Goal: Transaction & Acquisition: Purchase product/service

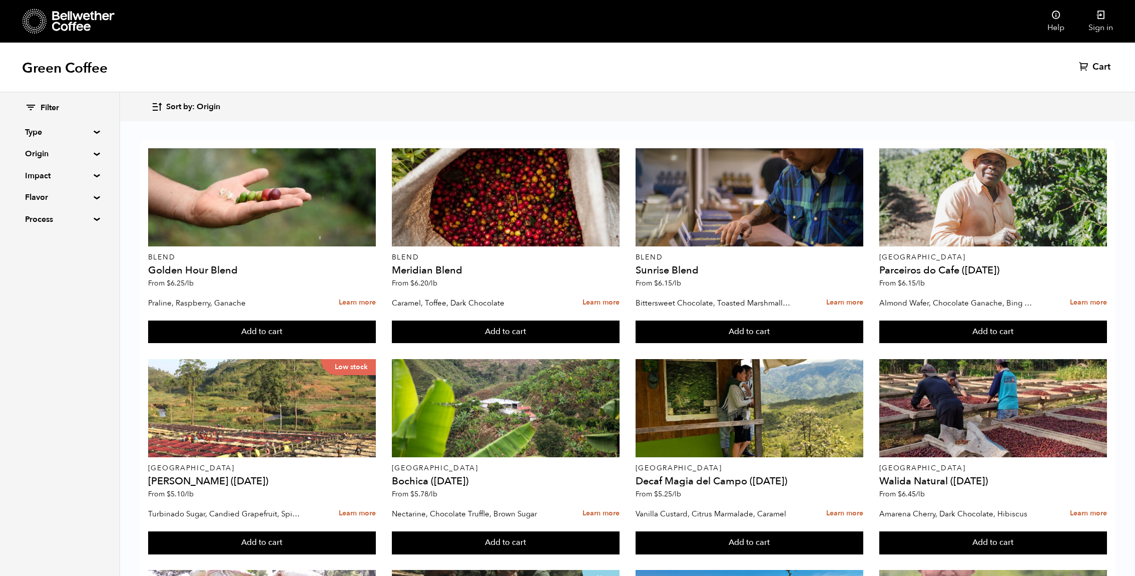
scroll to position [266, 0]
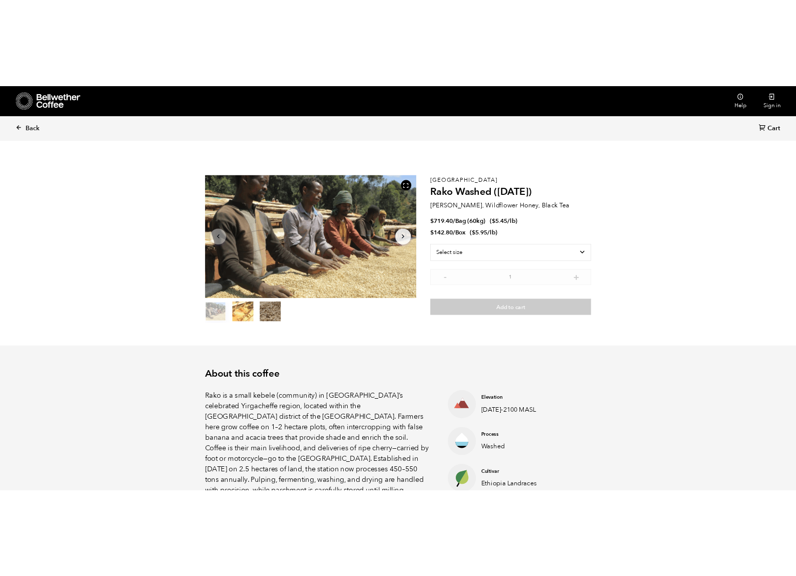
scroll to position [435, 533]
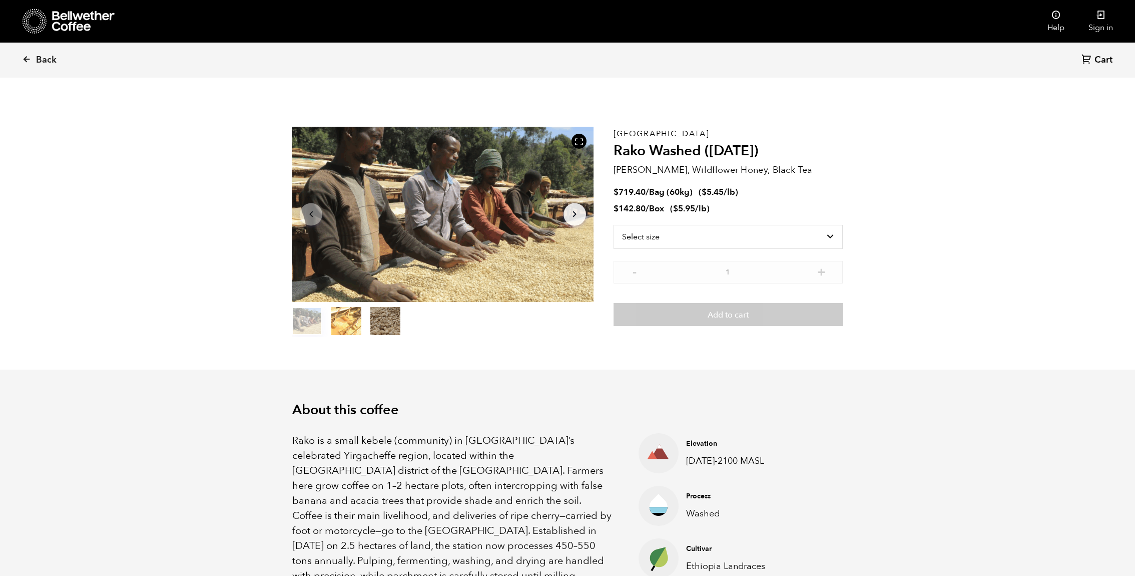
click at [362, 328] on ol "item 0 item 1 item 2" at bounding box center [346, 323] width 108 height 28
click at [353, 328] on button "item 1" at bounding box center [346, 323] width 30 height 28
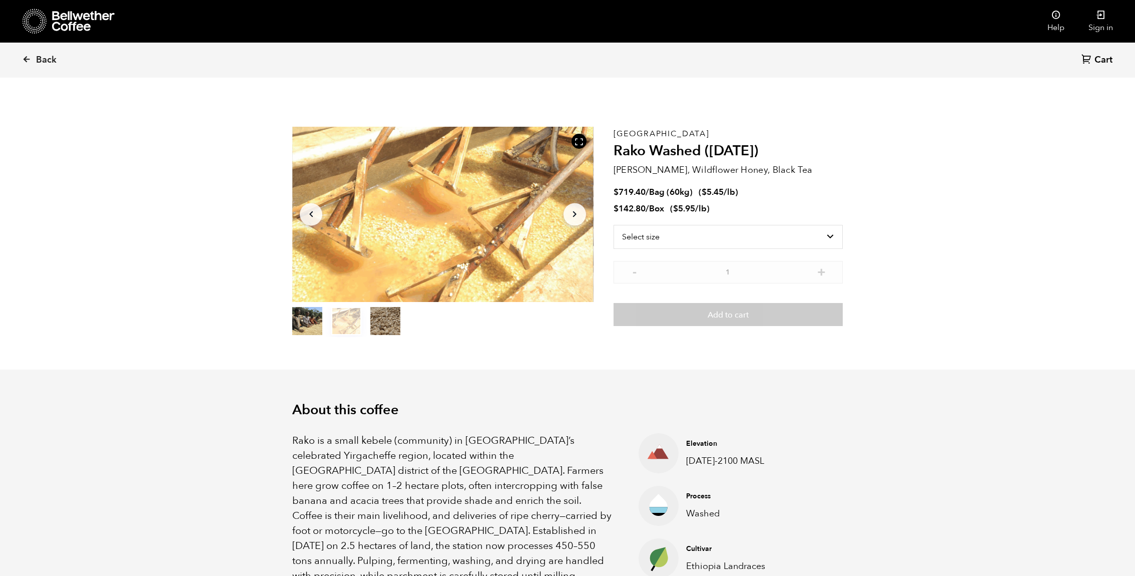
click at [390, 324] on button "item 2" at bounding box center [385, 323] width 30 height 28
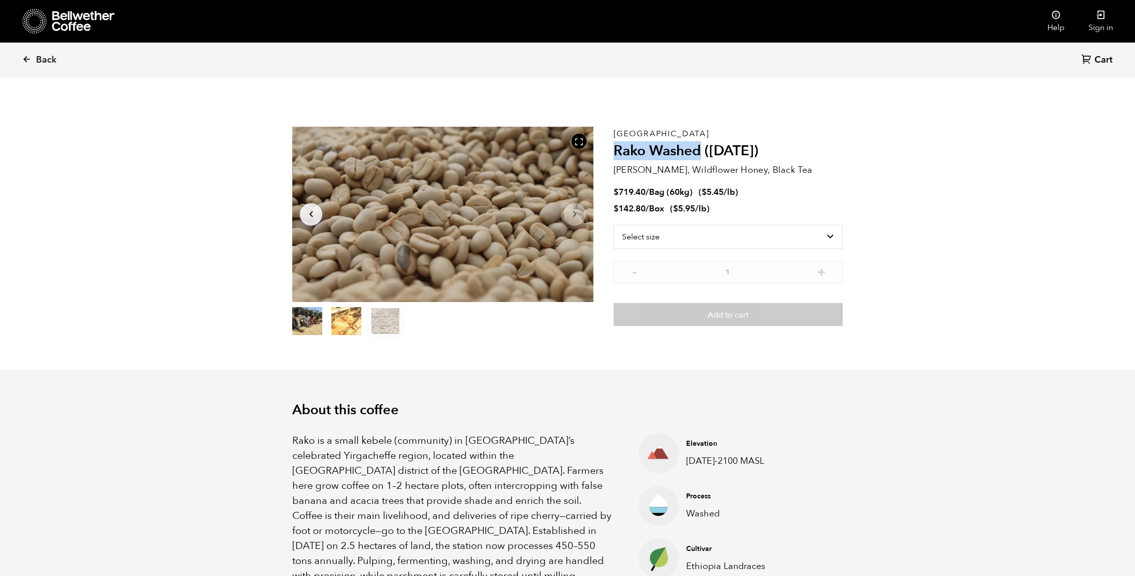
drag, startPoint x: 702, startPoint y: 149, endPoint x: 615, endPoint y: 149, distance: 87.1
click at [615, 149] on h2 "Rako Washed ([DATE])" at bounding box center [728, 151] width 229 height 17
copy h2 "Rako Washed"
click at [466, 202] on div at bounding box center [442, 214] width 301 height 175
click at [465, 227] on div at bounding box center [442, 214] width 301 height 175
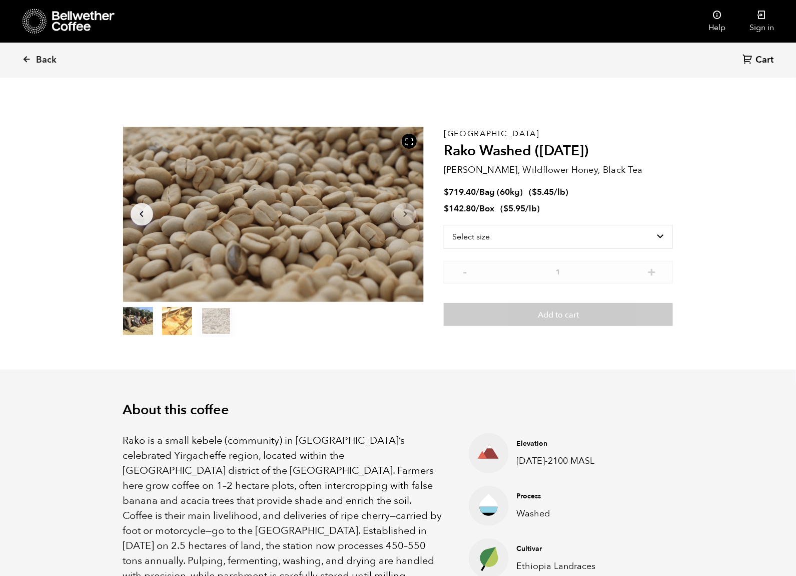
click at [472, 134] on p "[GEOGRAPHIC_DATA]" at bounding box center [558, 134] width 229 height 0
copy p "[GEOGRAPHIC_DATA]"
click at [510, 170] on p "[PERSON_NAME], Wildflower Honey, Black Tea" at bounding box center [558, 170] width 229 height 14
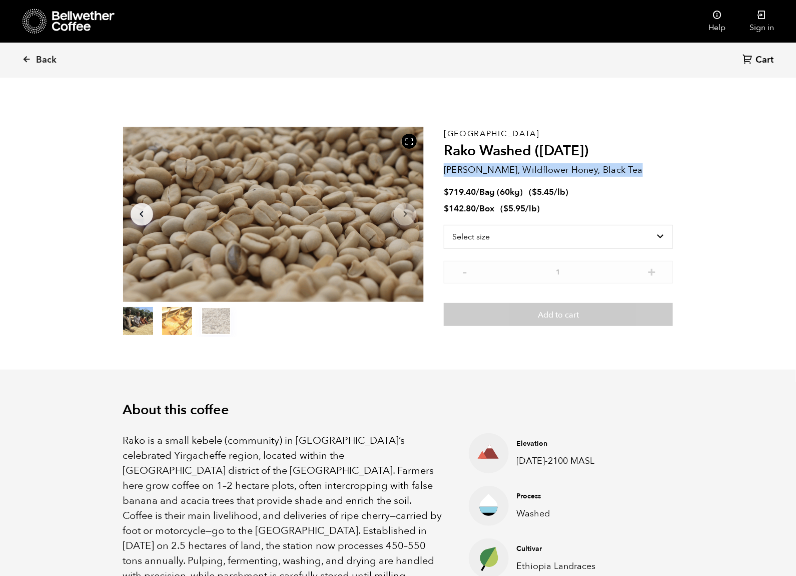
click at [510, 170] on p "[PERSON_NAME], Wildflower Honey, Black Tea" at bounding box center [558, 170] width 229 height 14
copy div "[PERSON_NAME], Wildflower Honey, Black Tea"
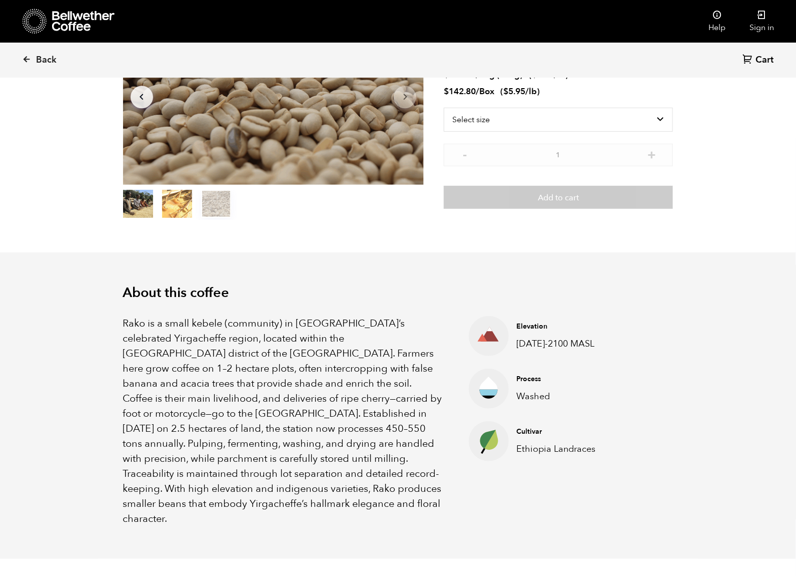
scroll to position [203, 0]
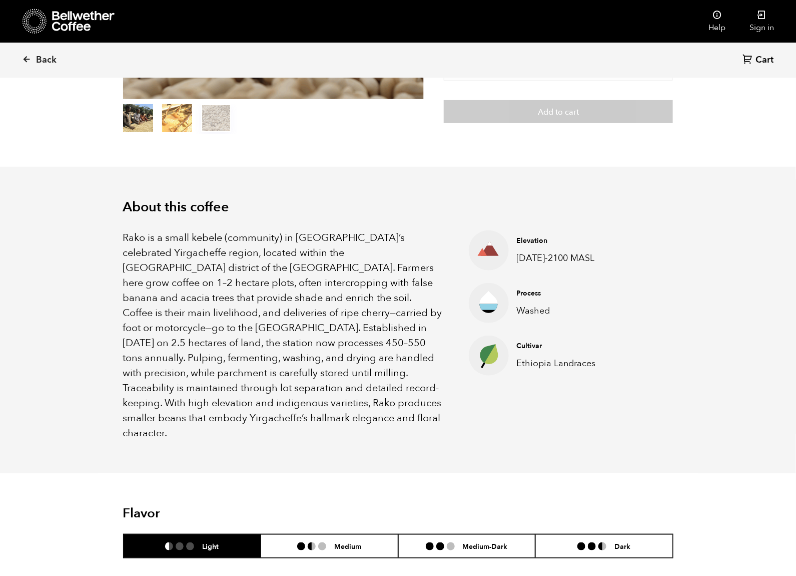
click at [262, 340] on p "Rako is a small kebele (community) in Ethiopia’s celebrated Yirgacheffe region,…" at bounding box center [283, 335] width 321 height 210
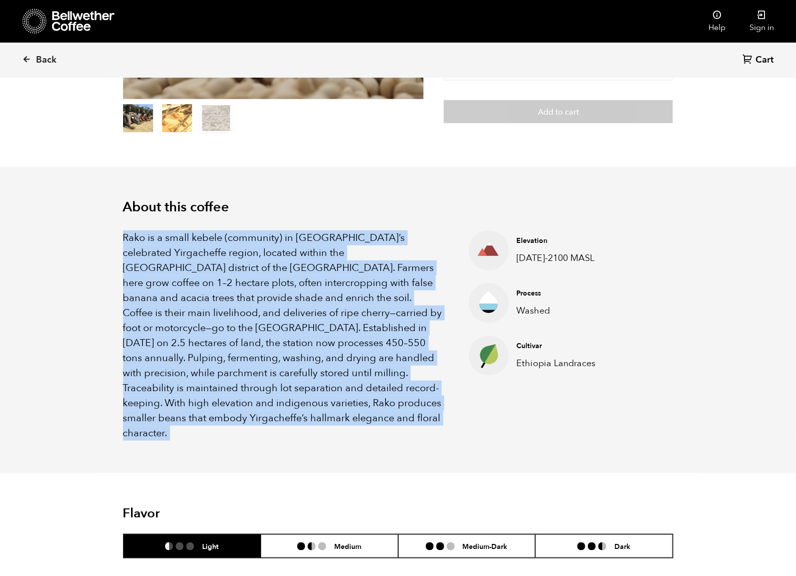
click at [262, 340] on p "Rako is a small kebele (community) in Ethiopia’s celebrated Yirgacheffe region,…" at bounding box center [283, 335] width 321 height 210
copy div "Rako is a small kebele (community) in Ethiopia’s celebrated Yirgacheffe region,…"
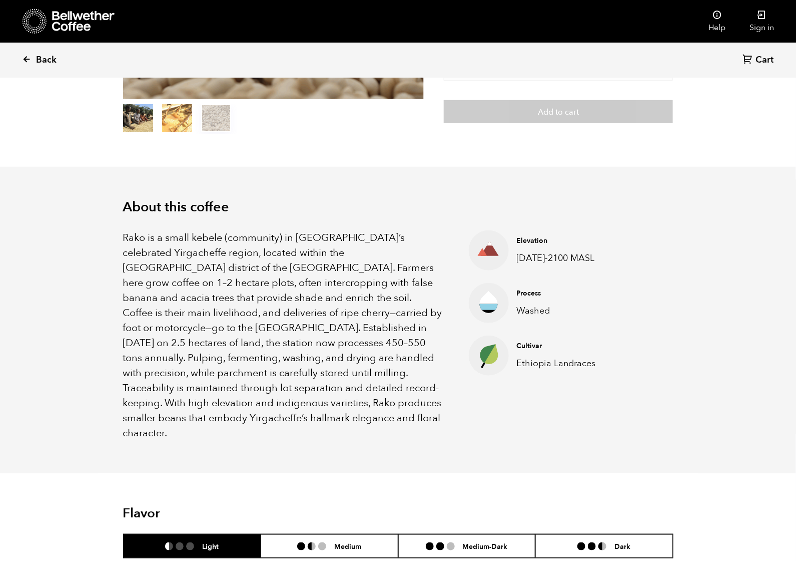
click at [43, 63] on span "Back" at bounding box center [46, 60] width 21 height 12
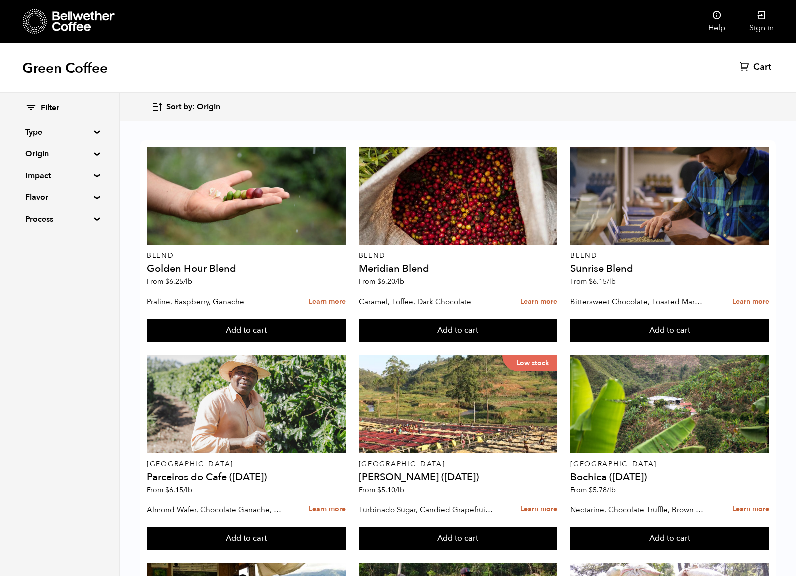
scroll to position [30, 0]
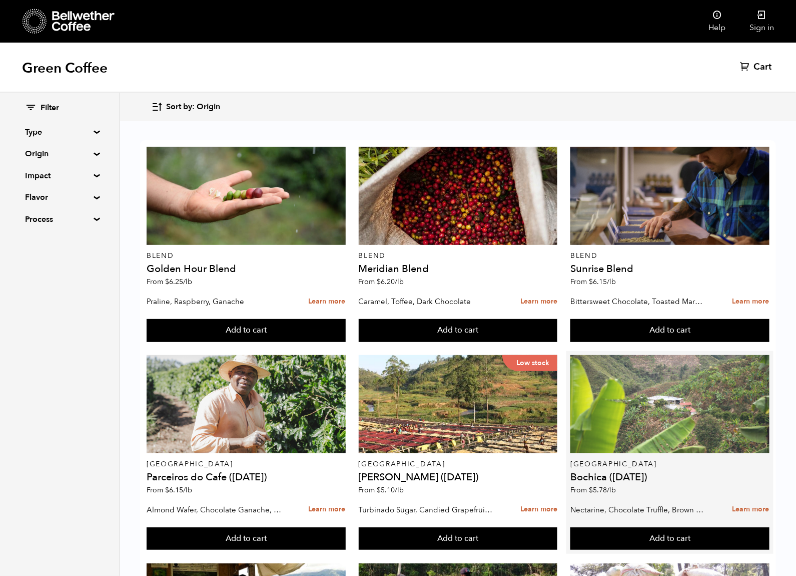
click at [645, 380] on div at bounding box center [670, 404] width 199 height 98
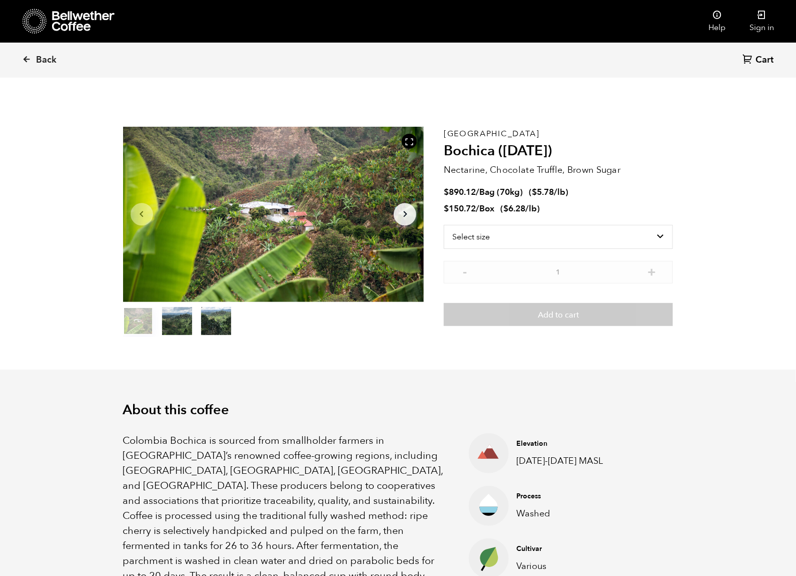
scroll to position [435, 533]
click at [175, 320] on button "item 1" at bounding box center [177, 323] width 30 height 28
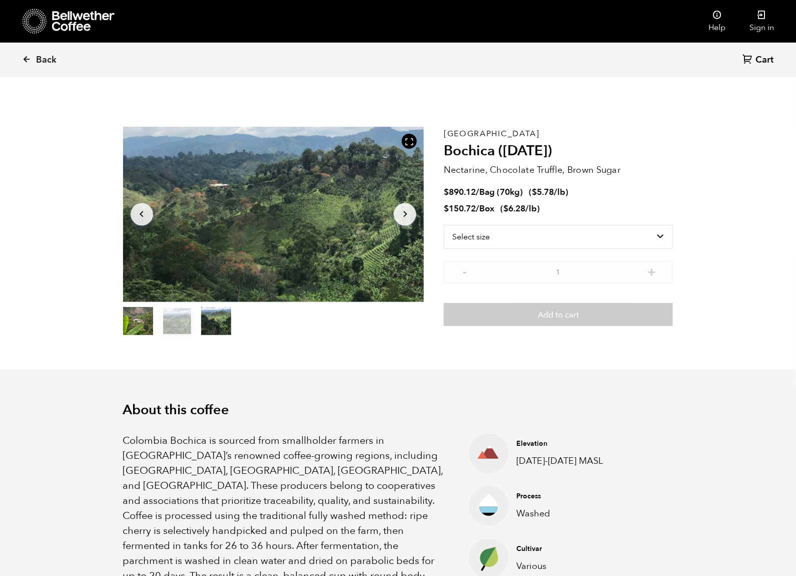
click at [215, 319] on button "item 2" at bounding box center [216, 323] width 30 height 28
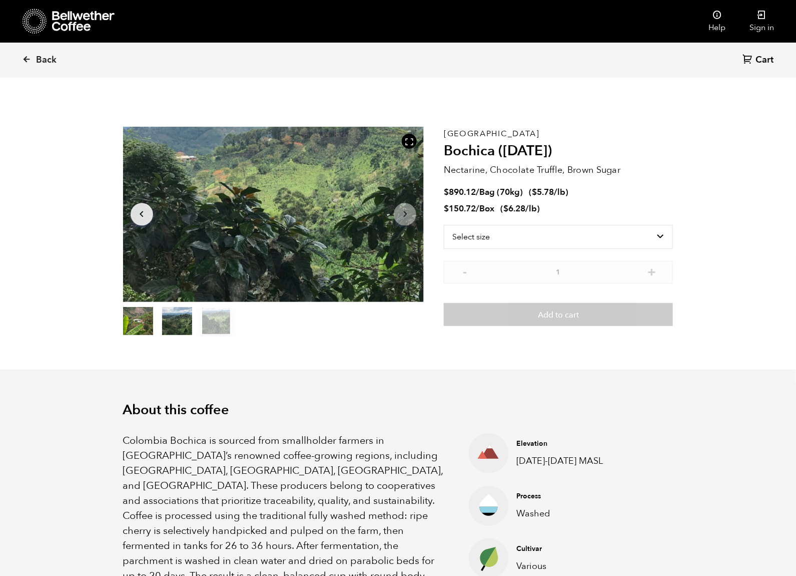
click at [184, 322] on button "item 1" at bounding box center [177, 323] width 30 height 28
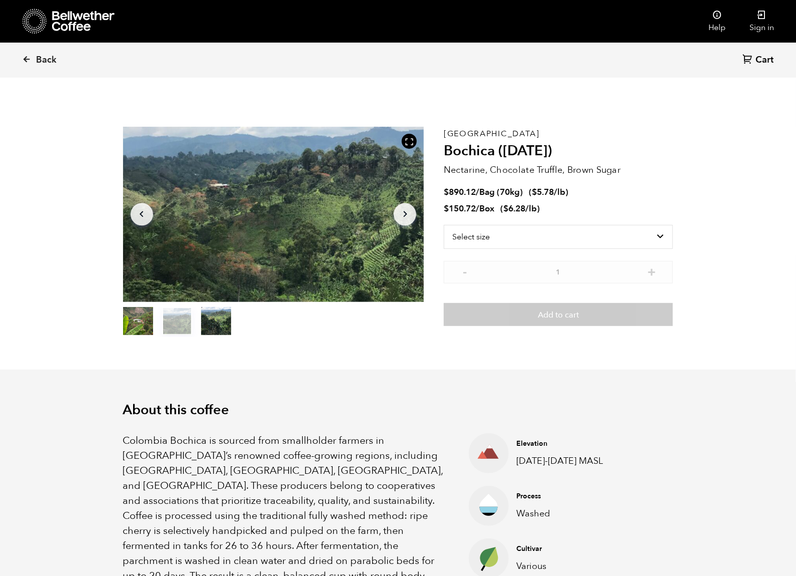
click at [151, 322] on button "item 0" at bounding box center [138, 323] width 30 height 28
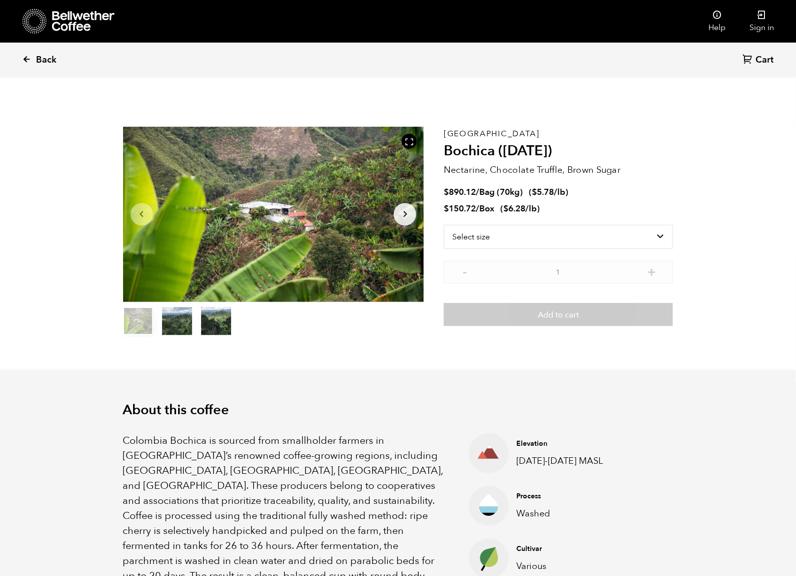
click at [32, 50] on link "Back" at bounding box center [53, 60] width 62 height 34
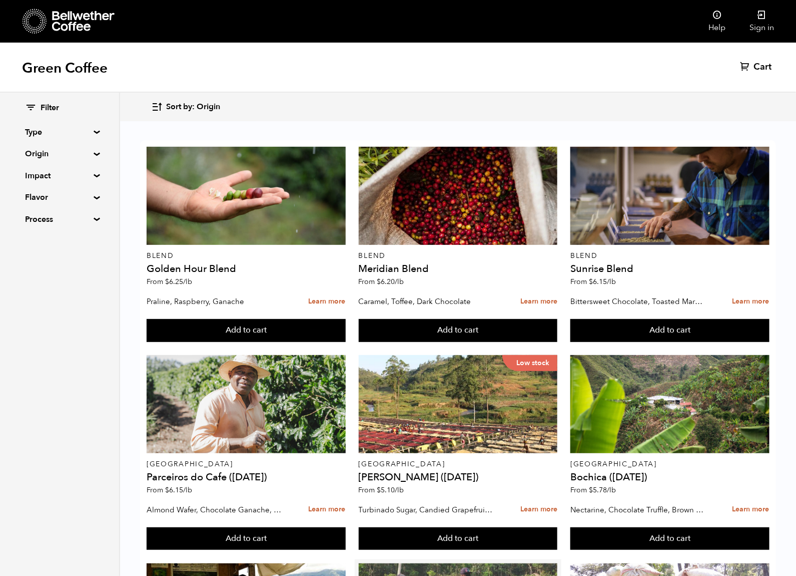
scroll to position [365, 0]
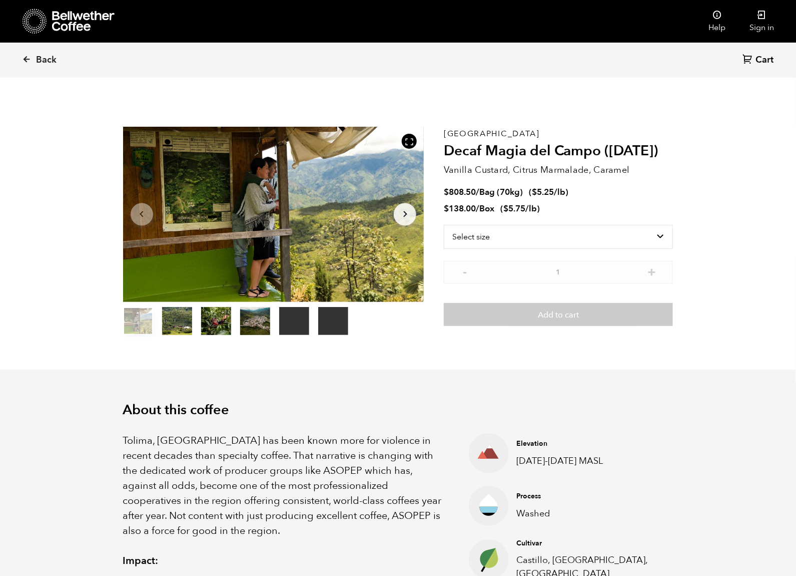
scroll to position [435, 533]
click at [224, 326] on button "item 2" at bounding box center [216, 323] width 30 height 28
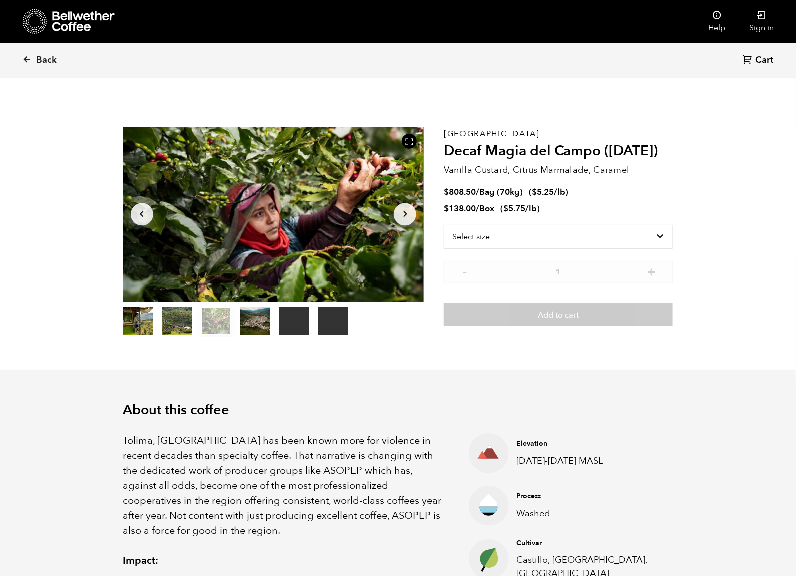
click at [185, 326] on button "item 1" at bounding box center [177, 323] width 30 height 28
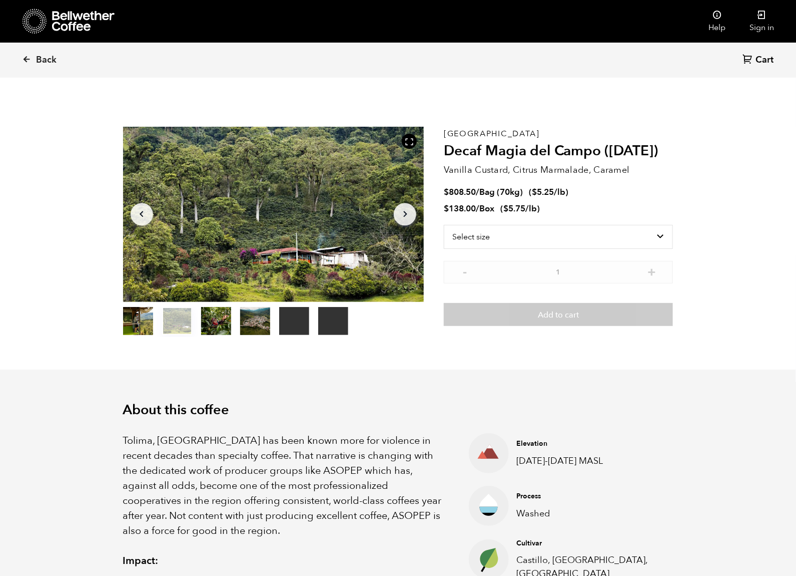
click at [302, 321] on button "item 4" at bounding box center [294, 323] width 30 height 28
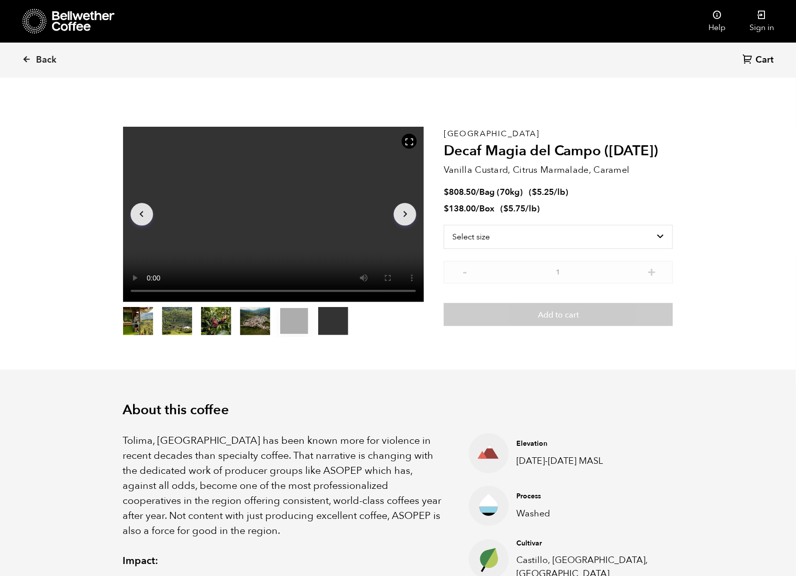
click at [258, 323] on button "item 3" at bounding box center [255, 323] width 30 height 28
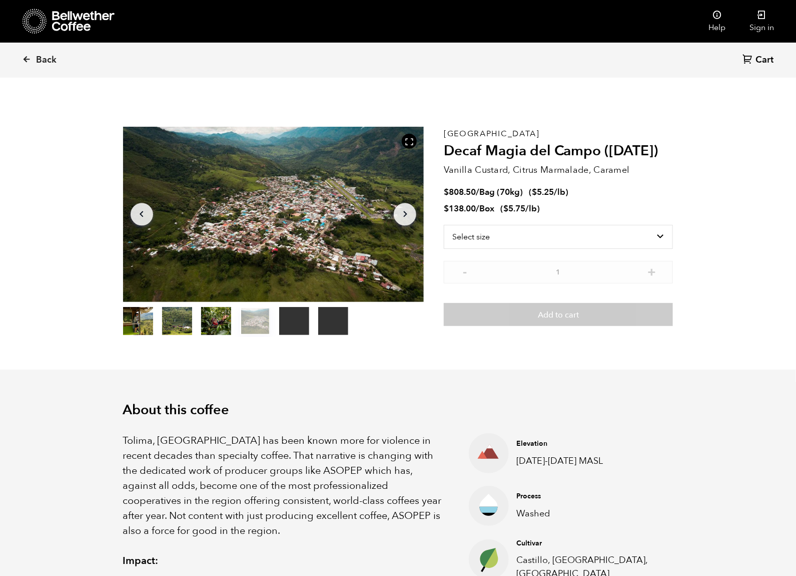
click at [234, 322] on ol "item 0 item 1 item 2 item 3 item 4 item 5" at bounding box center [235, 323] width 225 height 28
click at [218, 322] on button "item 2" at bounding box center [216, 323] width 30 height 28
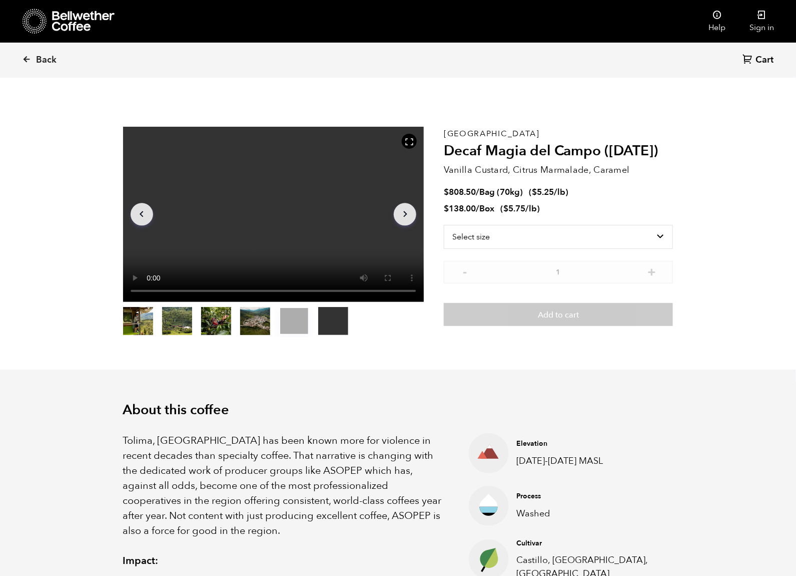
click at [186, 322] on button "item 1" at bounding box center [177, 323] width 30 height 28
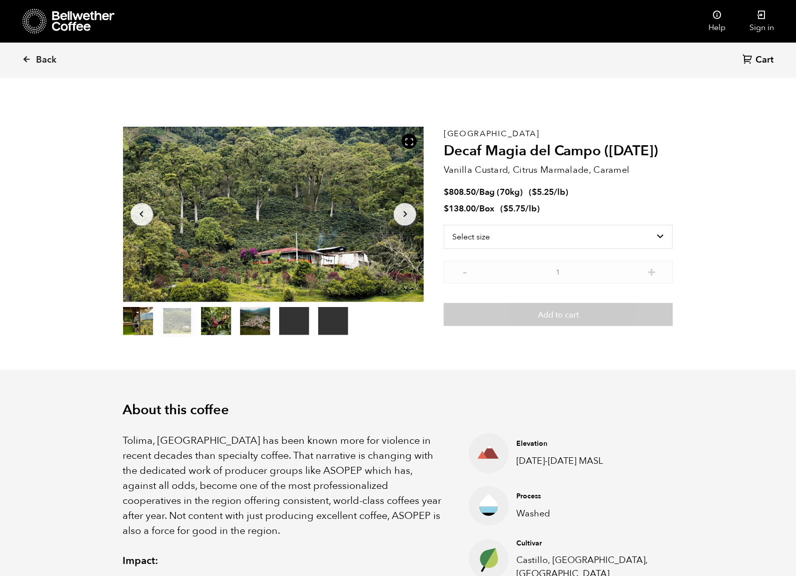
click at [142, 324] on button "item 0" at bounding box center [138, 323] width 30 height 28
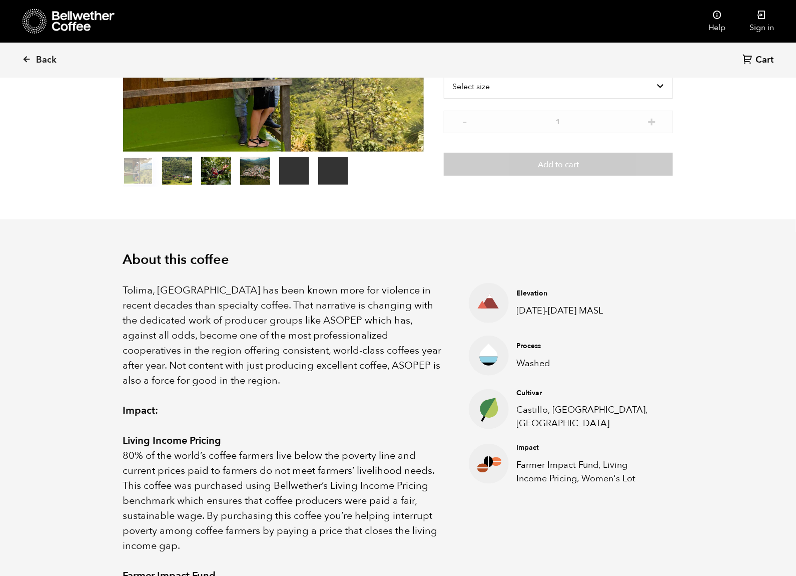
scroll to position [194, 0]
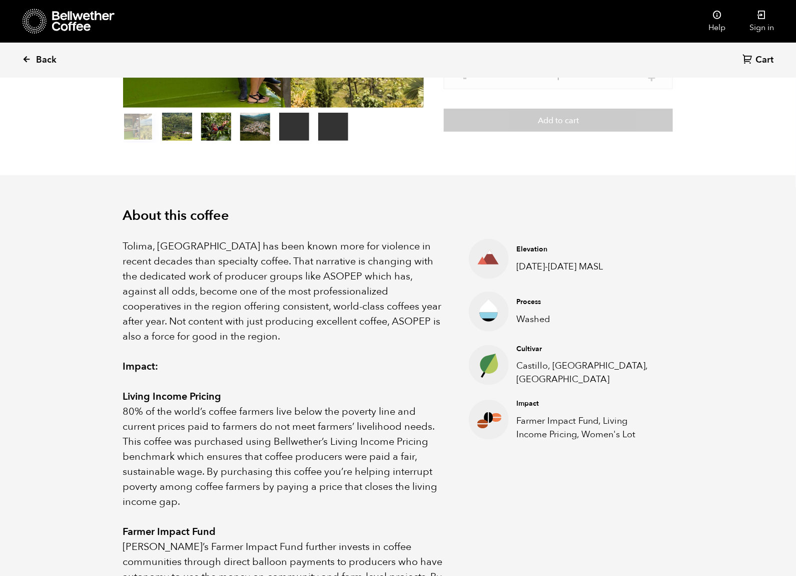
click at [43, 46] on link "Back" at bounding box center [53, 60] width 62 height 34
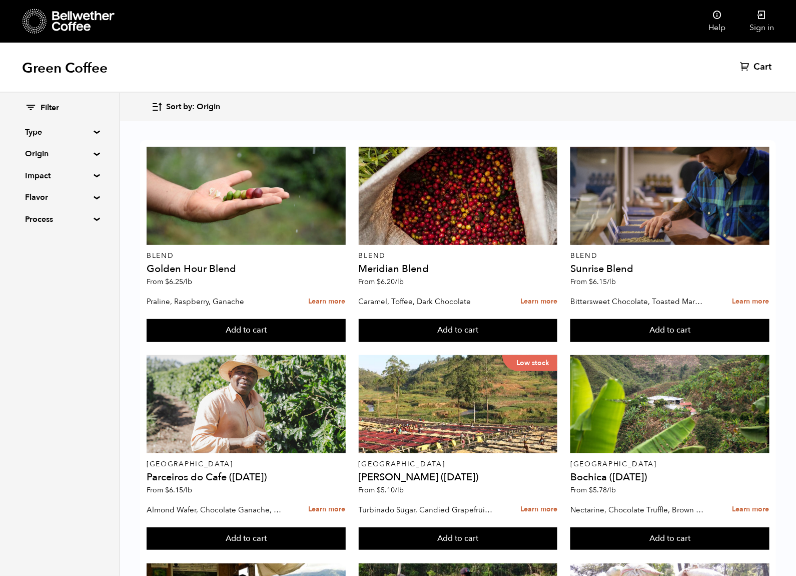
scroll to position [646, 0]
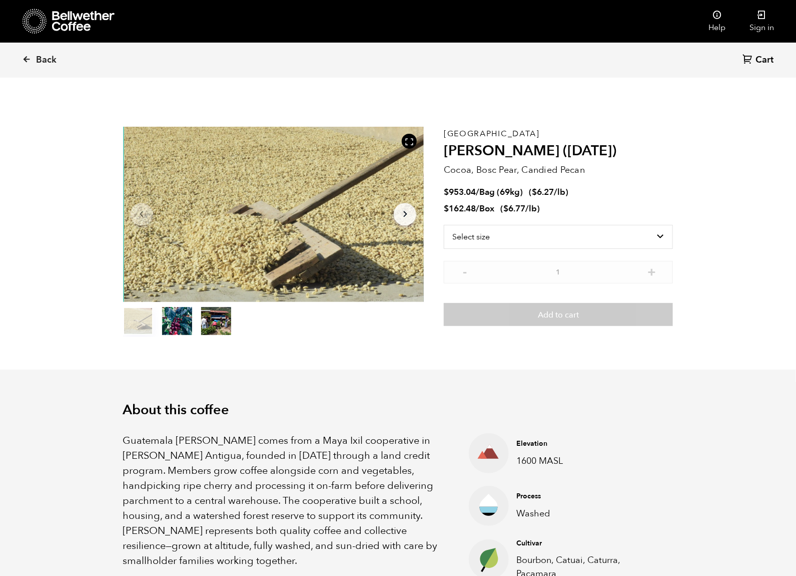
scroll to position [435, 533]
click at [177, 327] on button "item 1" at bounding box center [177, 323] width 30 height 28
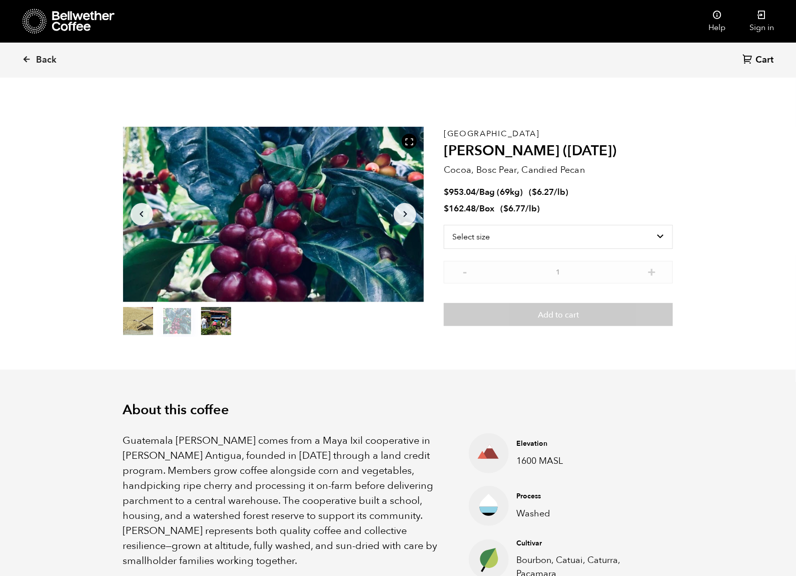
click at [139, 322] on button "item 0" at bounding box center [138, 323] width 30 height 28
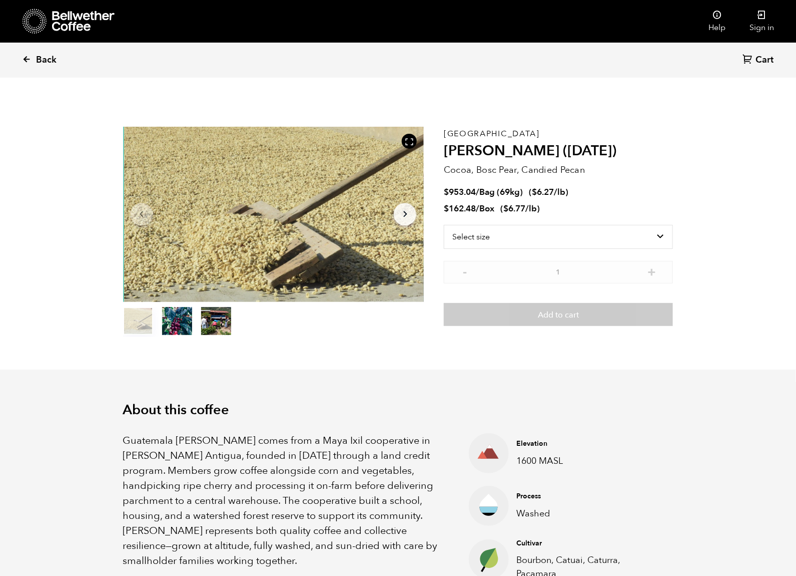
click at [40, 59] on span "Back" at bounding box center [46, 60] width 21 height 12
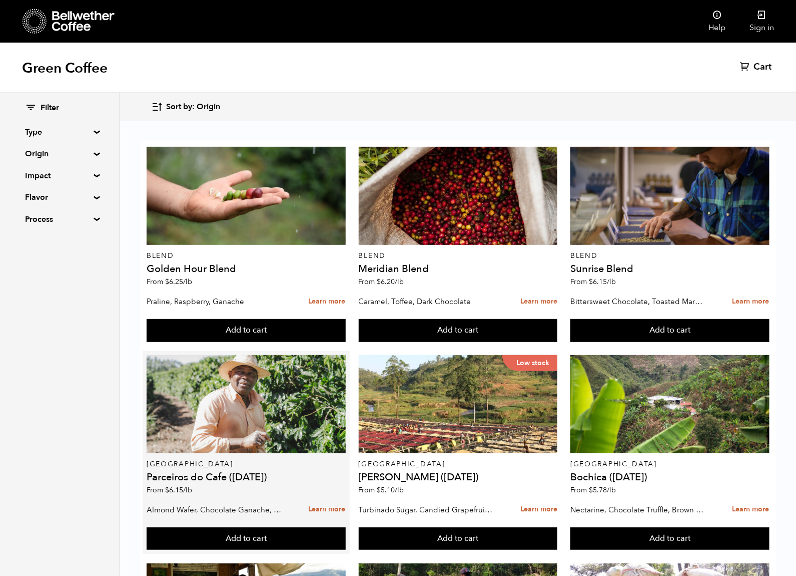
scroll to position [838, 0]
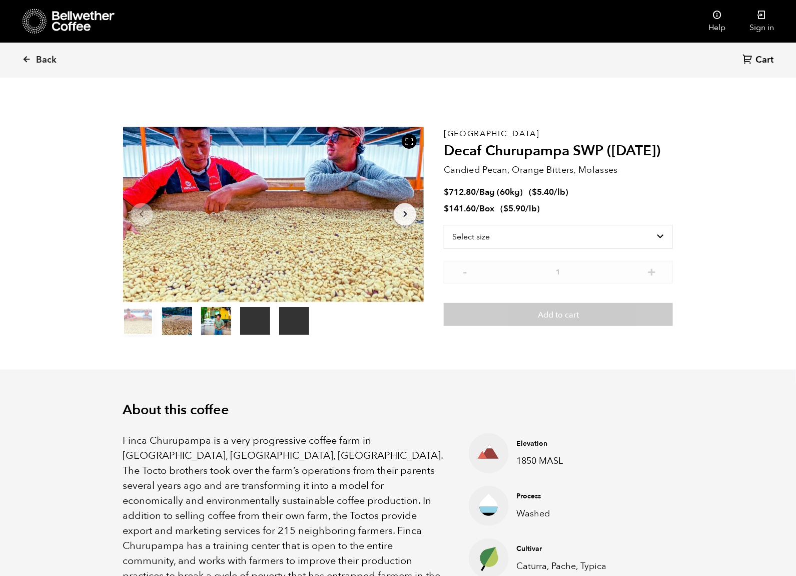
scroll to position [435, 533]
click at [178, 327] on button "item 1" at bounding box center [177, 323] width 30 height 28
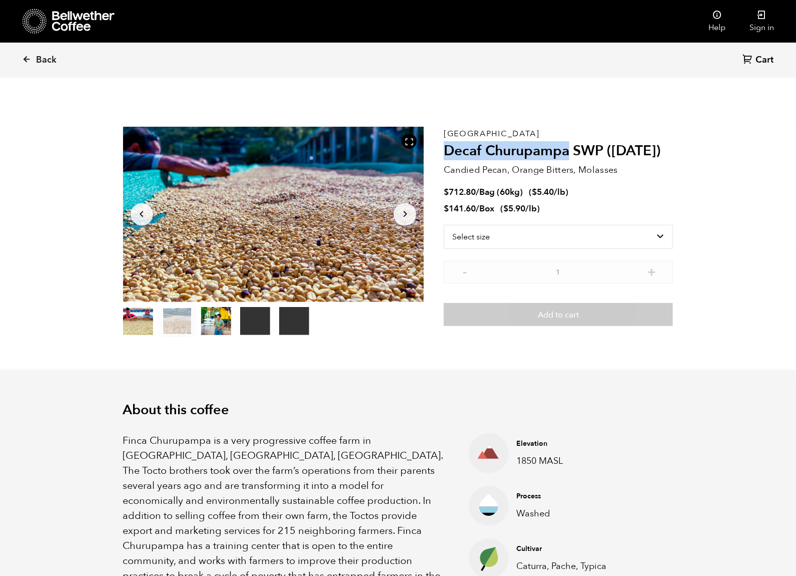
drag, startPoint x: 570, startPoint y: 154, endPoint x: 446, endPoint y: 153, distance: 123.6
click at [446, 153] on h2 "Decaf Churupampa SWP (DEC 24)" at bounding box center [558, 151] width 229 height 17
copy h2 "Decaf Churupampa"
click at [453, 134] on p "[GEOGRAPHIC_DATA]" at bounding box center [558, 134] width 229 height 0
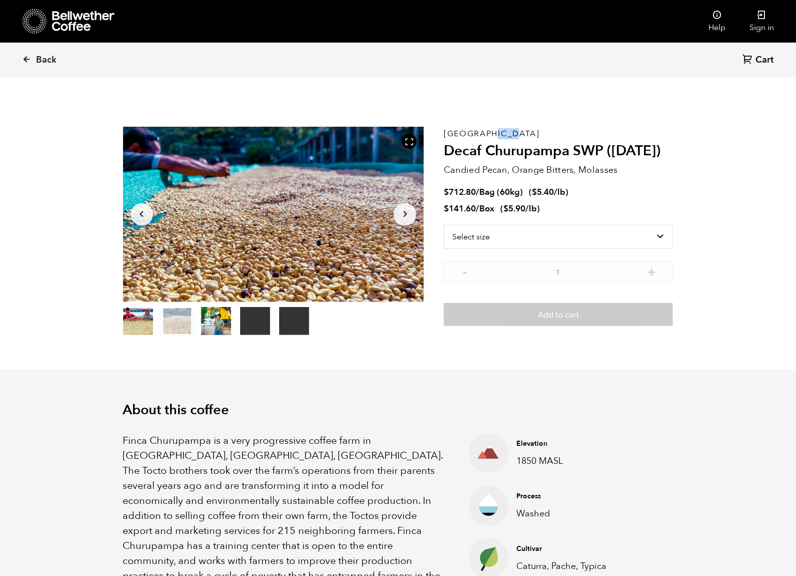
copy p "[GEOGRAPHIC_DATA]"
click at [498, 169] on p "Candied Pecan, Orange Bitters, Molasses" at bounding box center [558, 170] width 229 height 14
copy div "Candied Pecan, Orange Bitters, Molasses"
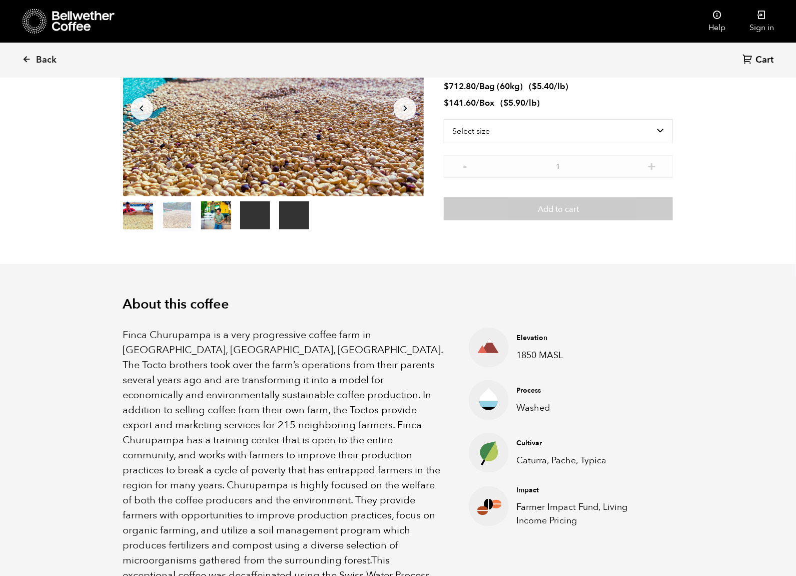
scroll to position [161, 0]
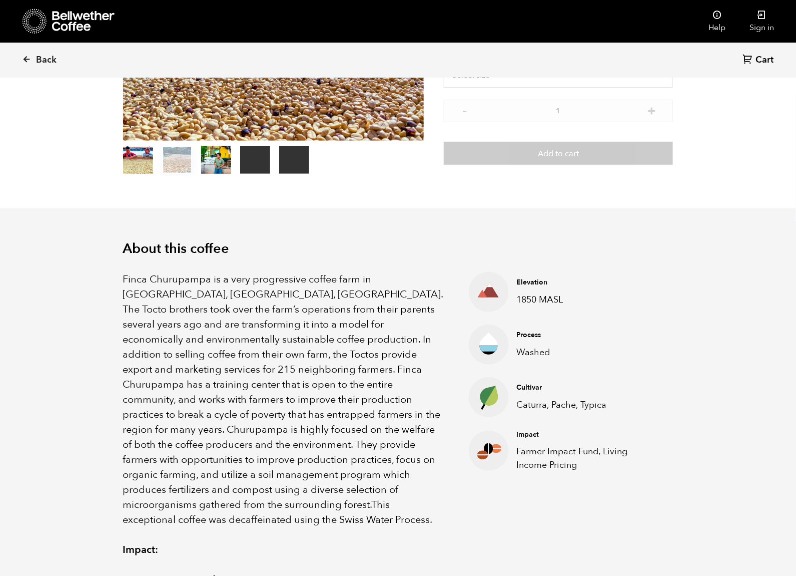
click at [320, 395] on span "Finca Churupampa is a very progressive coffee farm in Chirinos, Cajamarca, Peru…" at bounding box center [283, 391] width 320 height 239
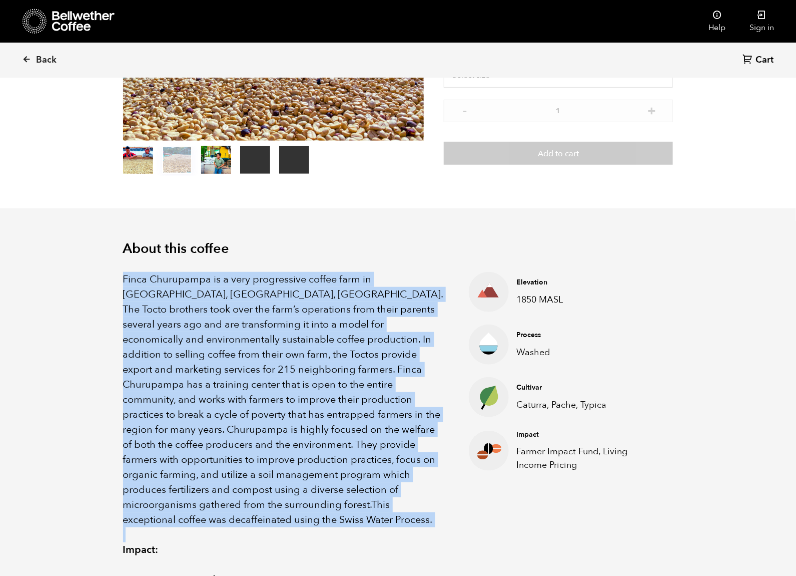
click at [320, 395] on span "Finca Churupampa is a very progressive coffee farm in Chirinos, Cajamarca, Peru…" at bounding box center [283, 391] width 320 height 239
copy p "Finca Churupampa is a very progressive coffee farm in Chirinos, Cajamarca, Peru…"
click at [532, 295] on p "1850 MASL" at bounding box center [587, 300] width 141 height 14
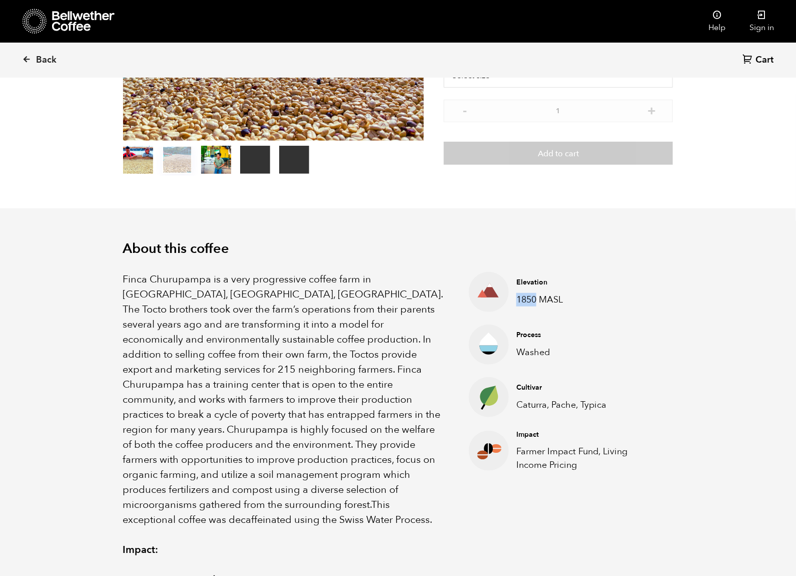
click at [532, 295] on p "1850 MASL" at bounding box center [587, 300] width 141 height 14
click at [550, 295] on p "1850 MASL" at bounding box center [587, 300] width 141 height 14
copy p "MASL"
click at [528, 306] on li "Elevation 1850 MASL" at bounding box center [571, 292] width 204 height 40
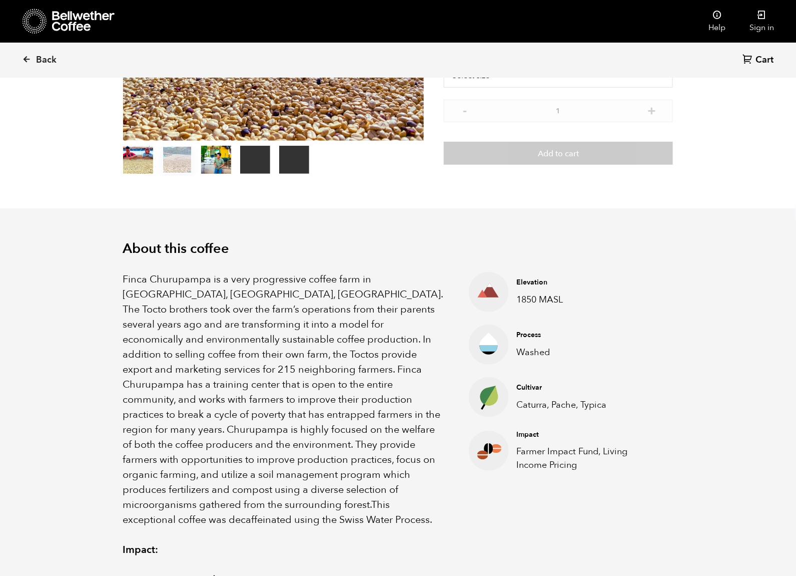
click at [528, 297] on p "1850 MASL" at bounding box center [587, 300] width 141 height 14
copy ul "1850 MASL"
click at [524, 300] on p "1850 MASL" at bounding box center [587, 300] width 141 height 14
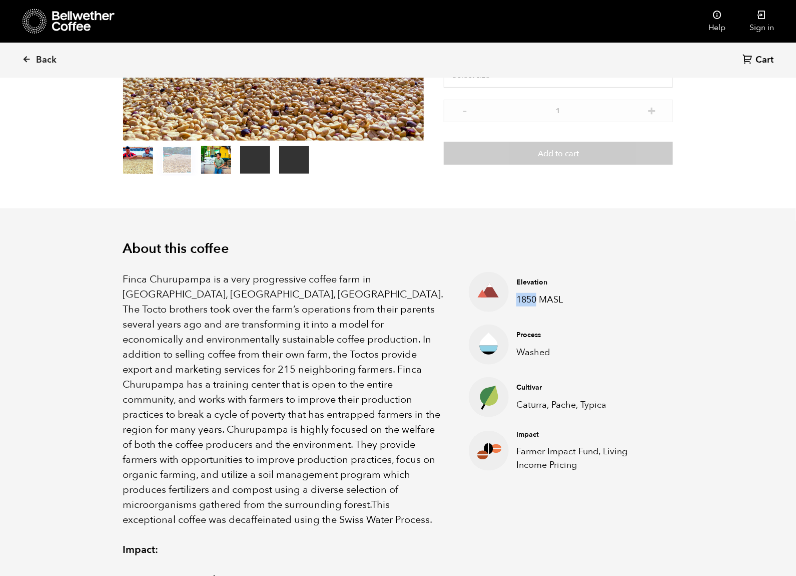
click at [524, 300] on p "1850 MASL" at bounding box center [587, 300] width 141 height 14
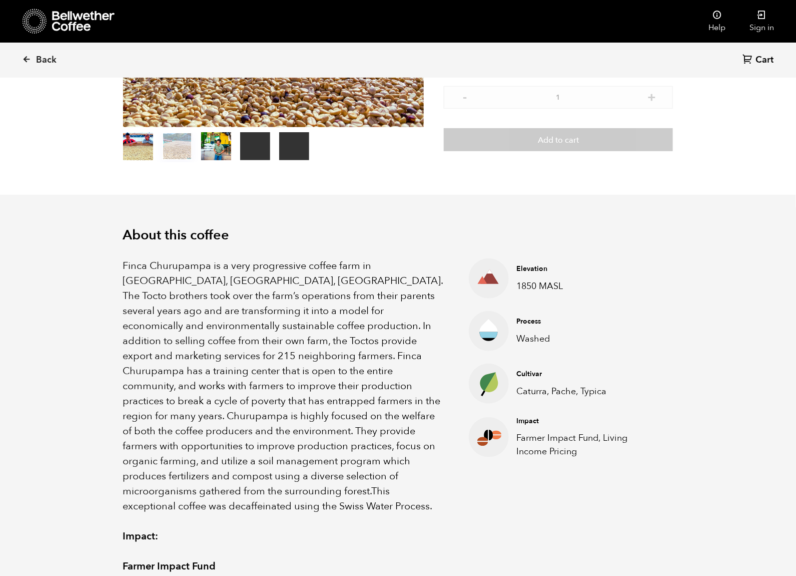
scroll to position [189, 0]
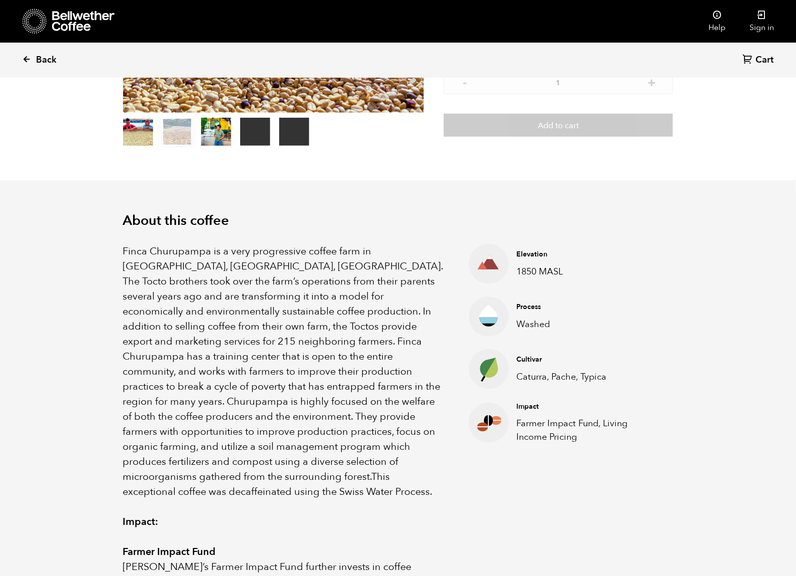
click at [49, 60] on span "Back" at bounding box center [46, 60] width 21 height 12
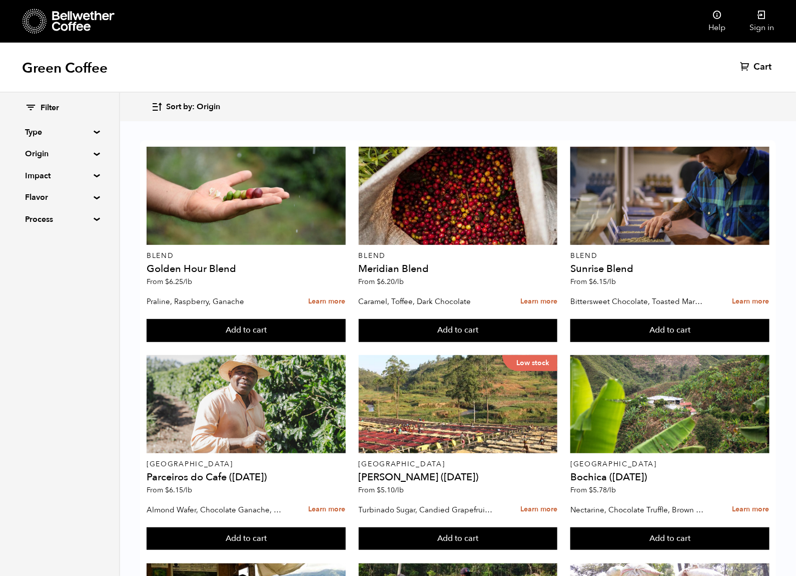
scroll to position [622, 0]
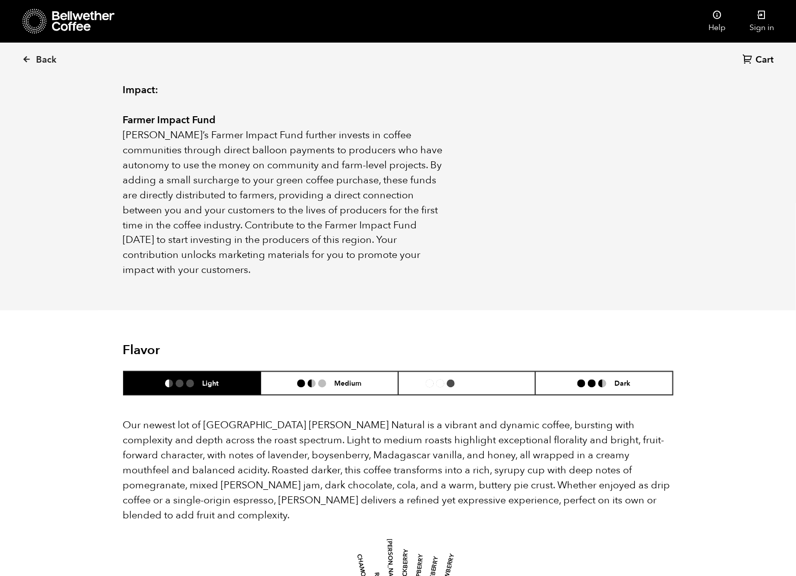
scroll to position [593, 0]
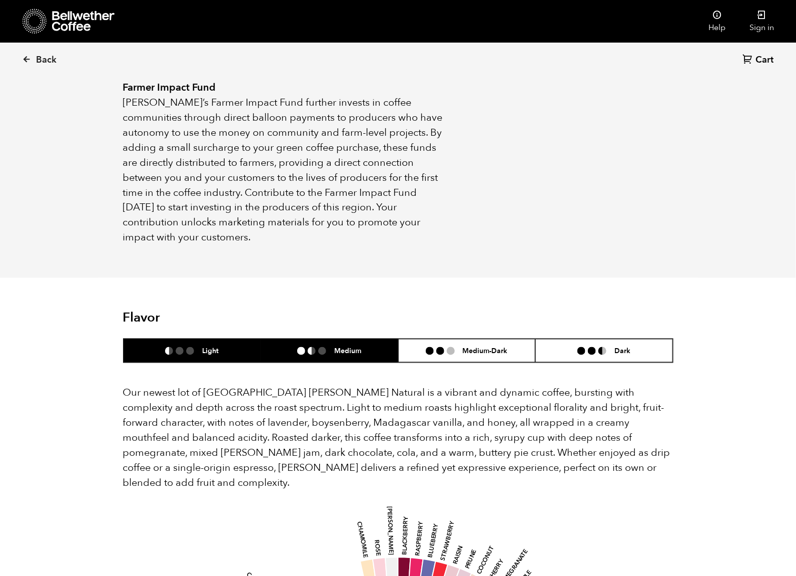
click at [344, 346] on h6 "Medium" at bounding box center [347, 350] width 27 height 9
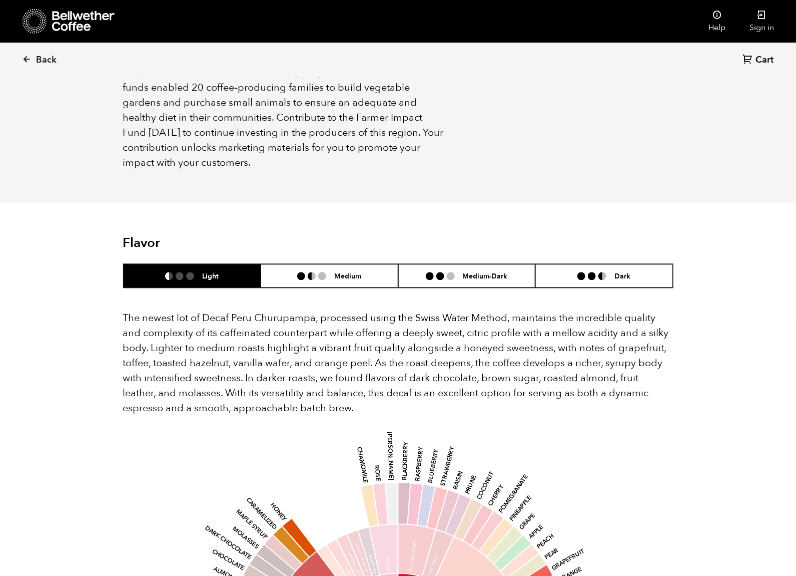
scroll to position [829, 0]
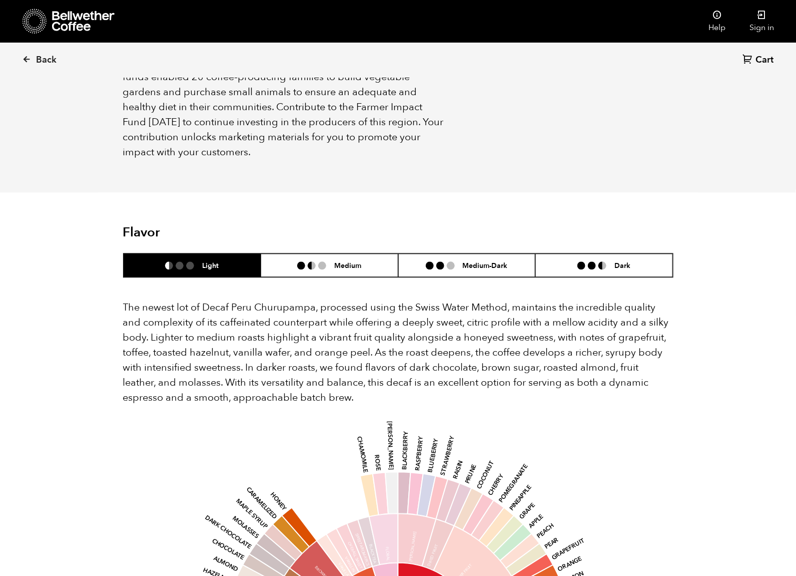
click at [313, 346] on p "The newest lot of Decaf Peru Churupampa, processed using the Swiss Water Method…" at bounding box center [398, 352] width 551 height 105
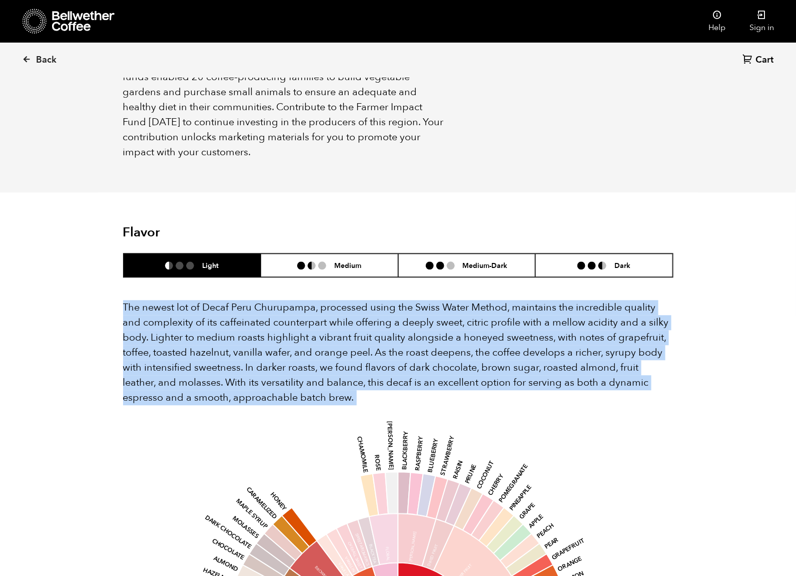
click at [313, 346] on p "The newest lot of Decaf Peru Churupampa, processed using the Swiss Water Method…" at bounding box center [398, 352] width 551 height 105
copy div "The newest lot of Decaf Peru Churupampa, processed using the Swiss Water Method…"
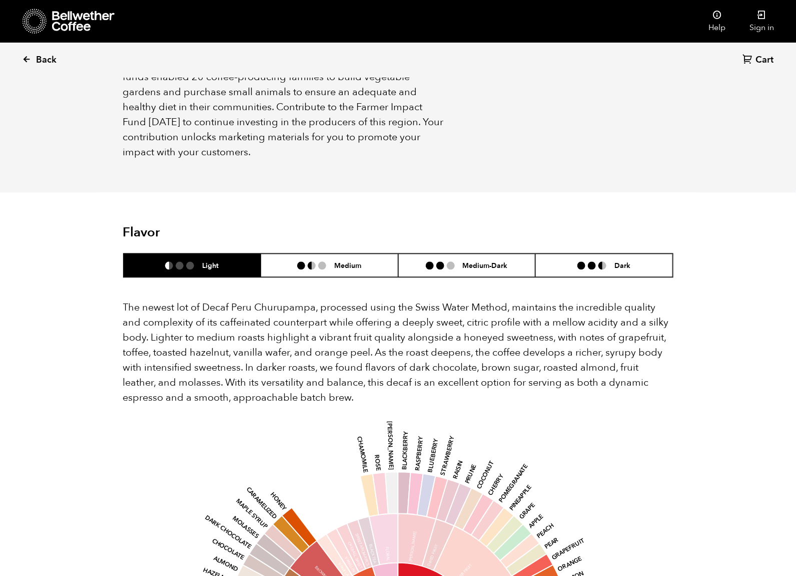
click at [34, 55] on link "Back" at bounding box center [53, 60] width 62 height 34
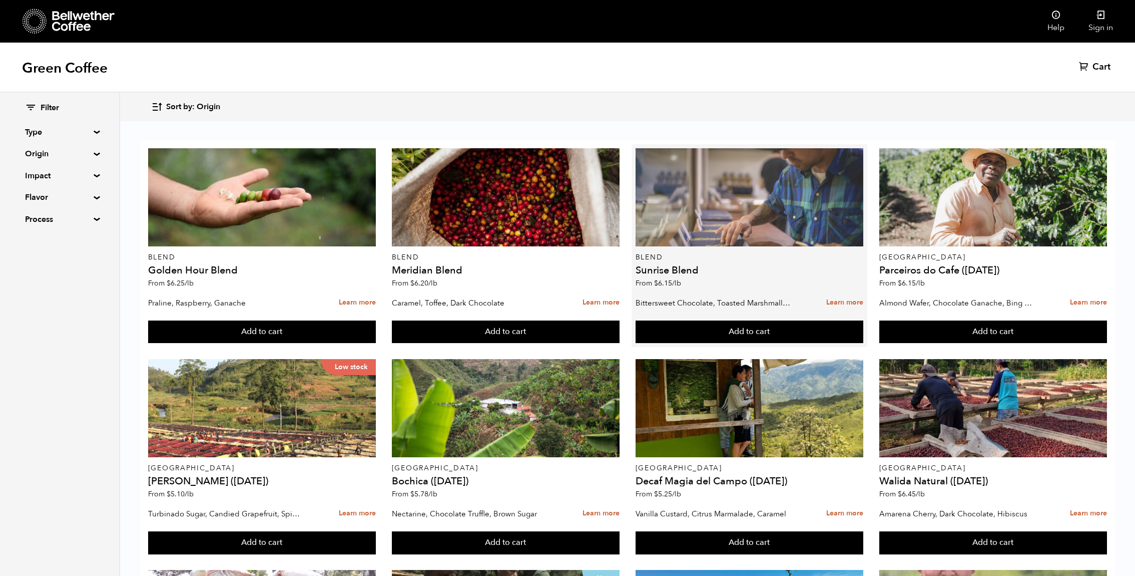
click at [708, 199] on div at bounding box center [750, 197] width 228 height 98
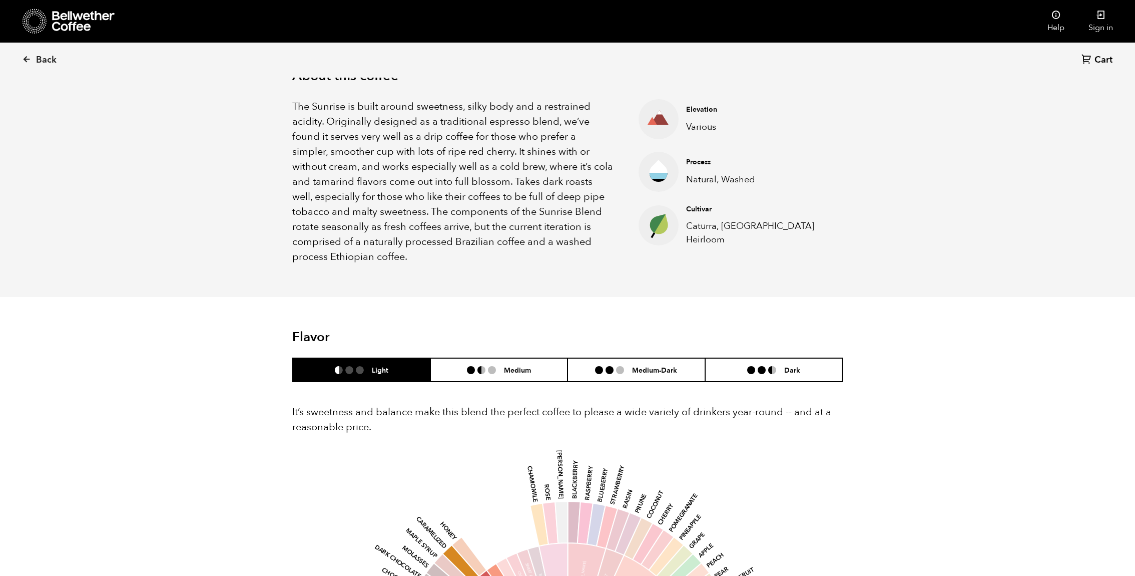
scroll to position [279, 0]
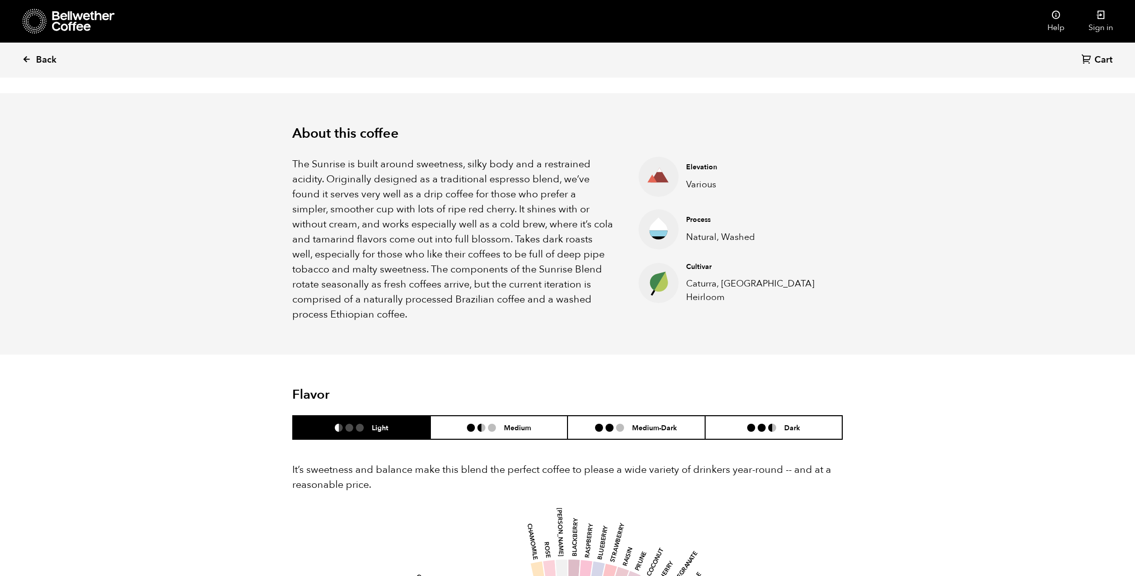
click at [55, 63] on span "Back" at bounding box center [46, 60] width 21 height 12
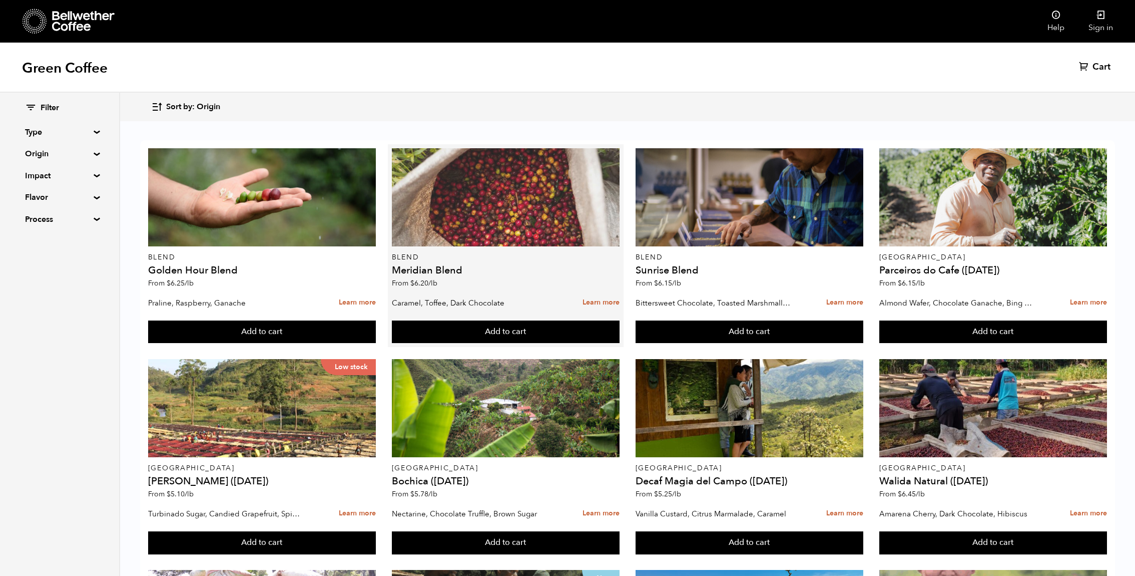
click at [482, 224] on div at bounding box center [506, 197] width 228 height 98
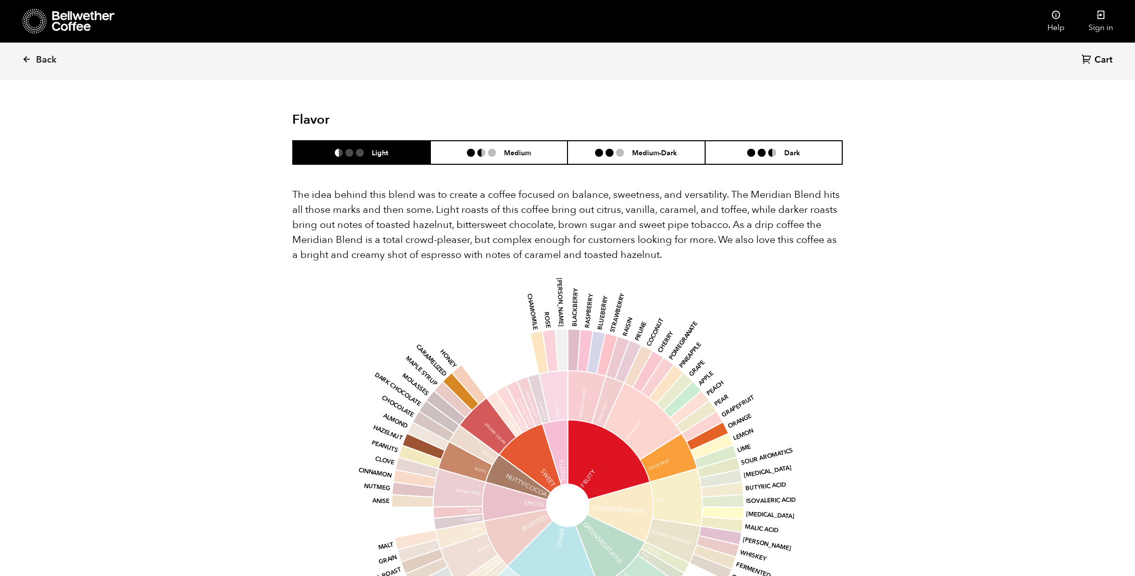
scroll to position [562, 0]
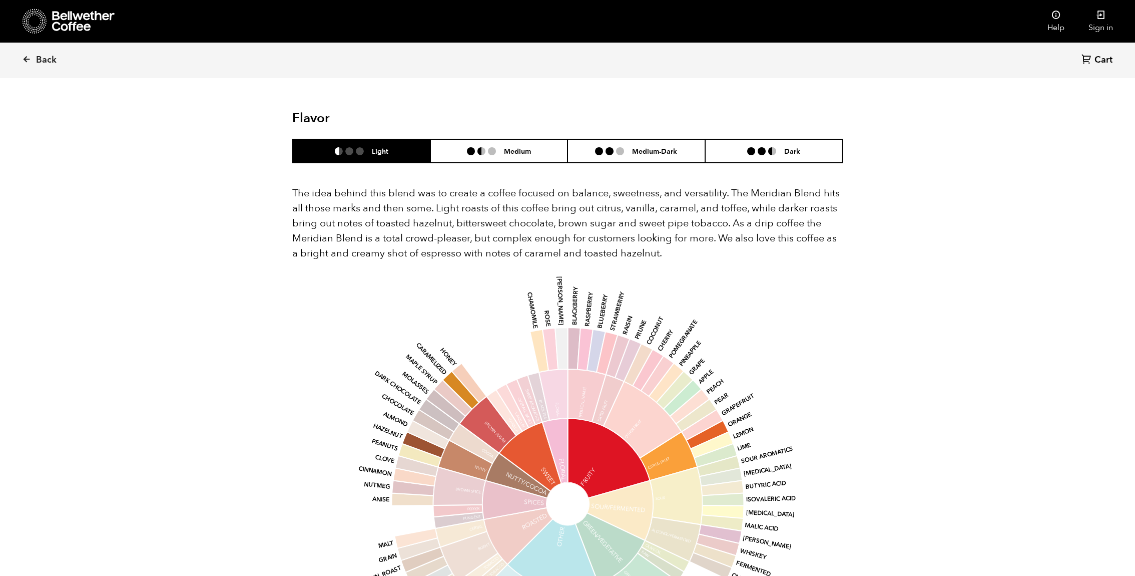
click at [480, 196] on p "The idea behind this blend was to create a coffee focused on balance, sweetness…" at bounding box center [567, 223] width 551 height 75
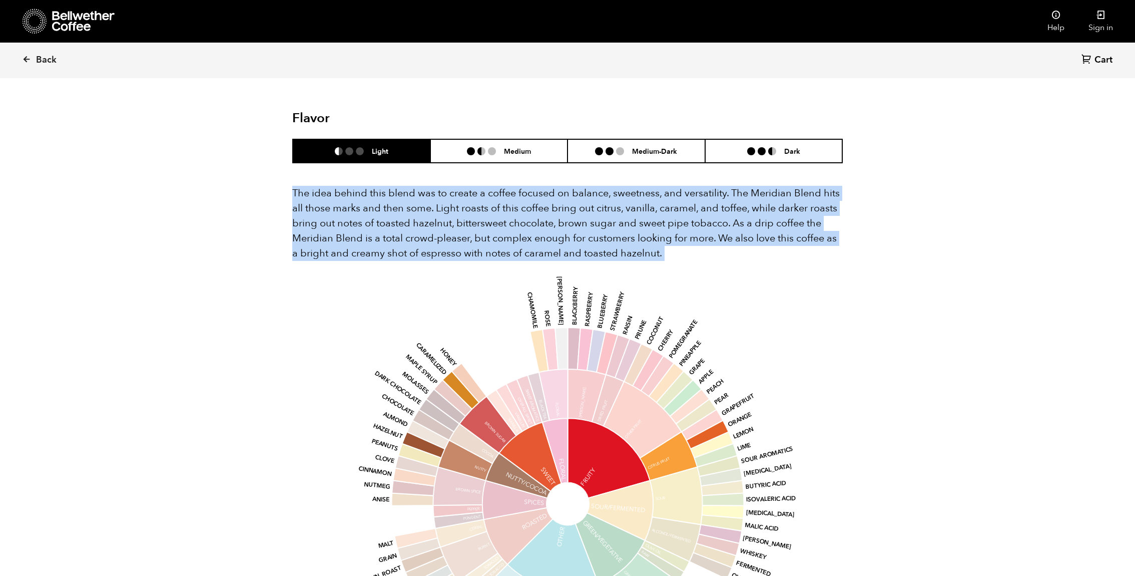
click at [480, 196] on p "The idea behind this blend was to create a coffee focused on balance, sweetness…" at bounding box center [567, 223] width 551 height 75
copy div "The idea behind this blend was to create a coffee focused on balance, sweetness…"
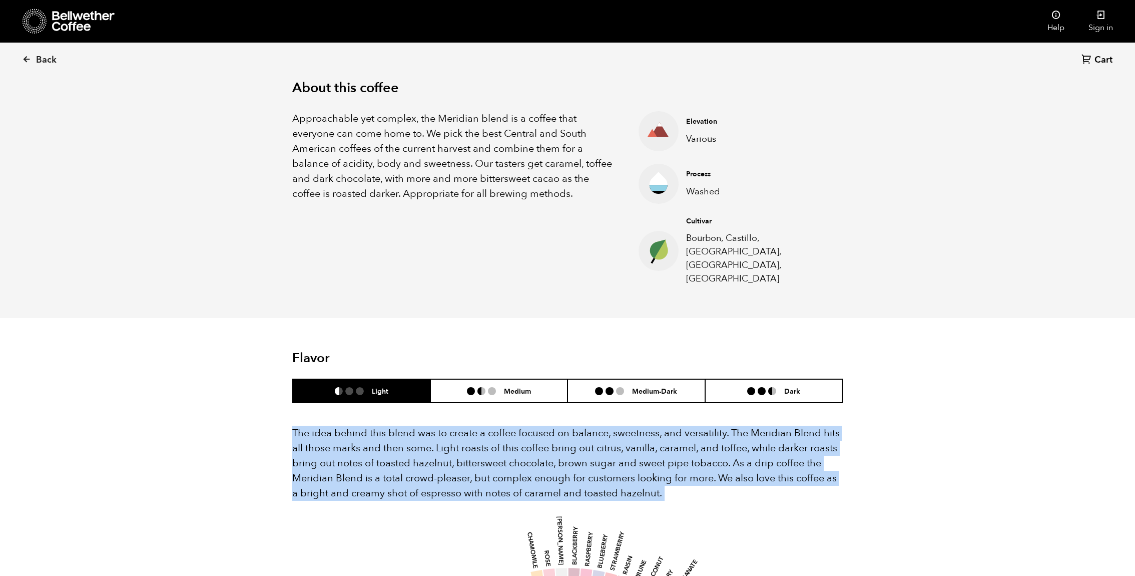
scroll to position [180, 0]
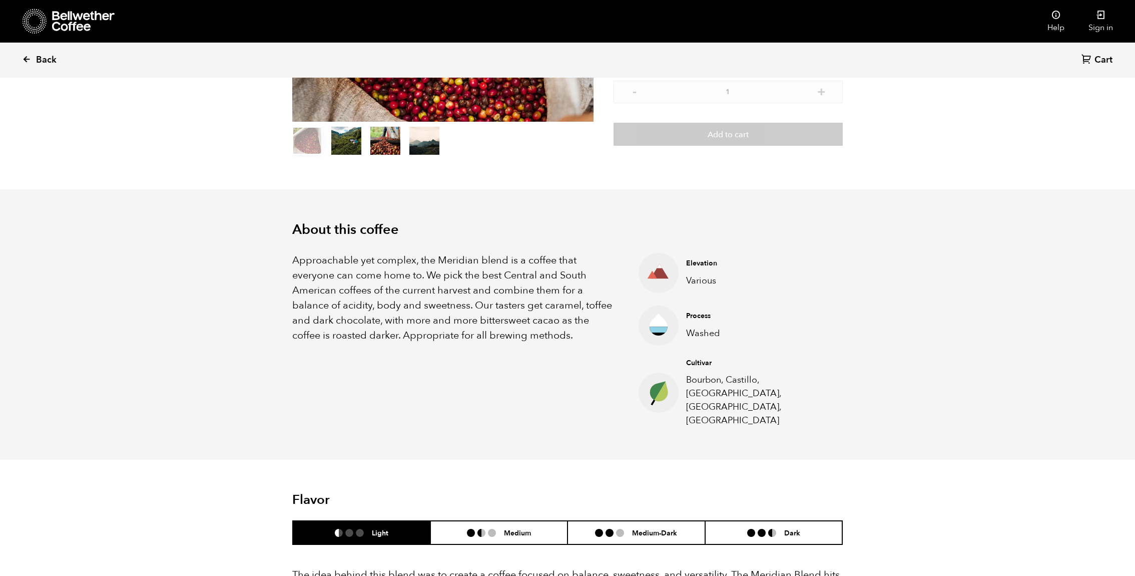
click at [46, 51] on link "Back" at bounding box center [53, 60] width 62 height 34
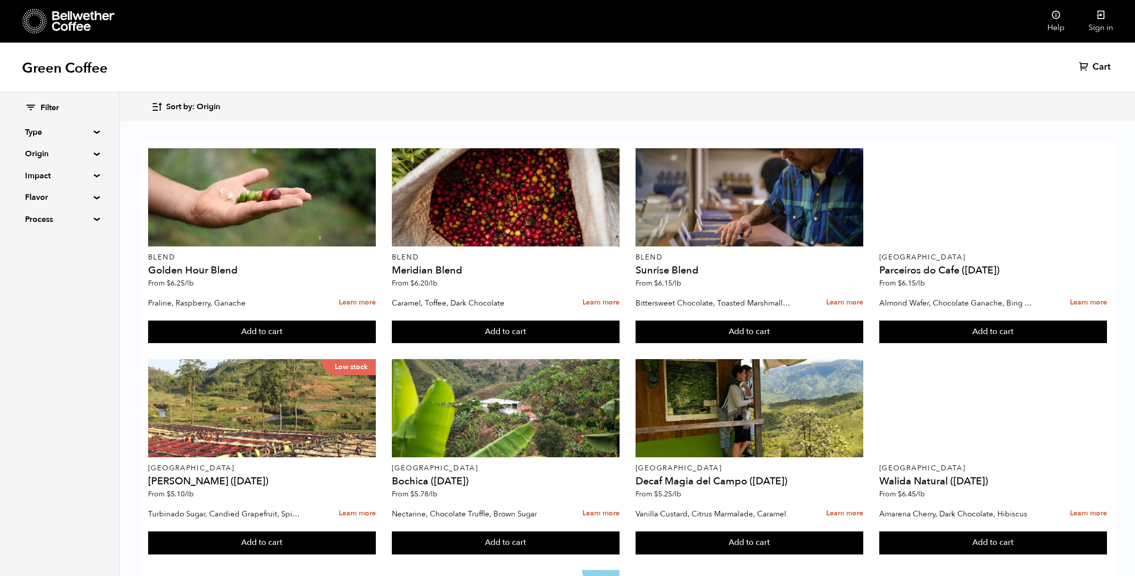
scroll to position [385, 0]
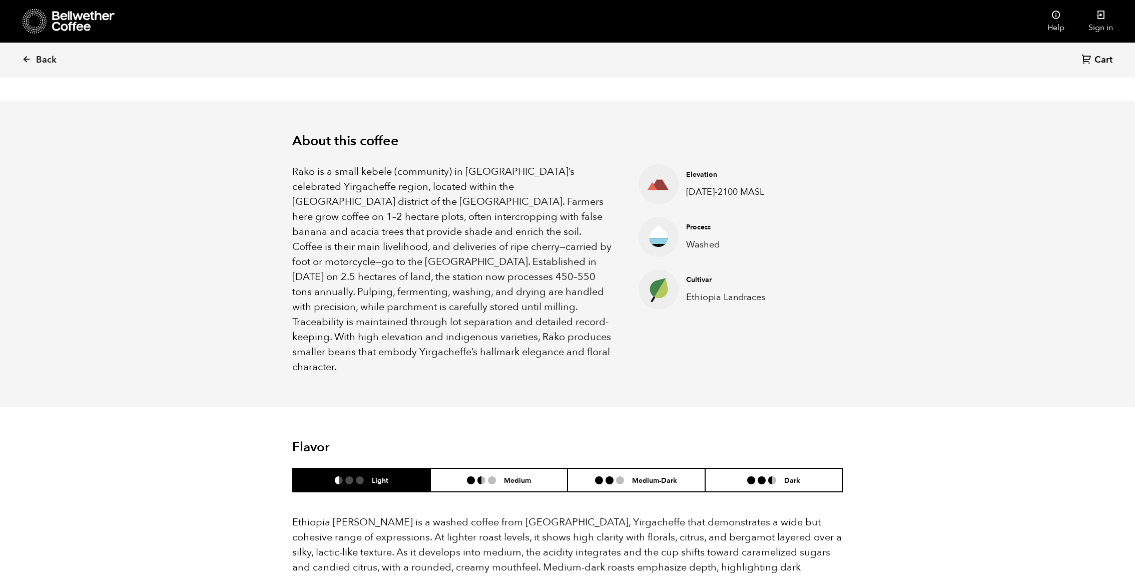
scroll to position [522, 0]
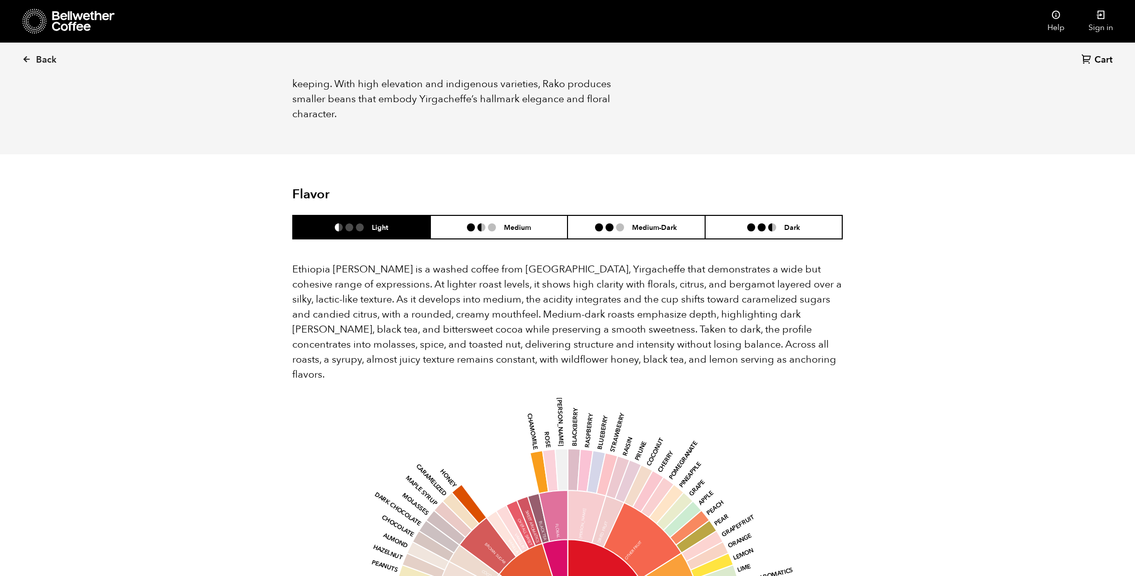
click at [412, 311] on p "Ethiopia Rako is a washed coffee from Kochere, Yirgacheffe that demonstrates a …" at bounding box center [567, 322] width 551 height 120
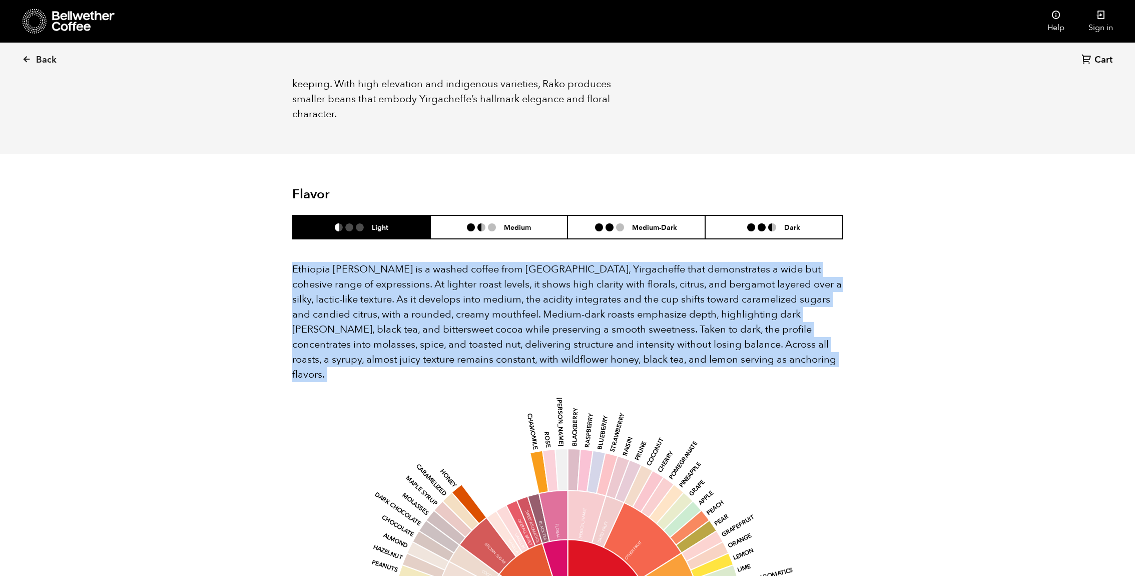
click at [412, 311] on p "Ethiopia Rako is a washed coffee from Kochere, Yirgacheffe that demonstrates a …" at bounding box center [567, 322] width 551 height 120
copy div "Ethiopia Rako is a washed coffee from Kochere, Yirgacheffe that demonstrates a …"
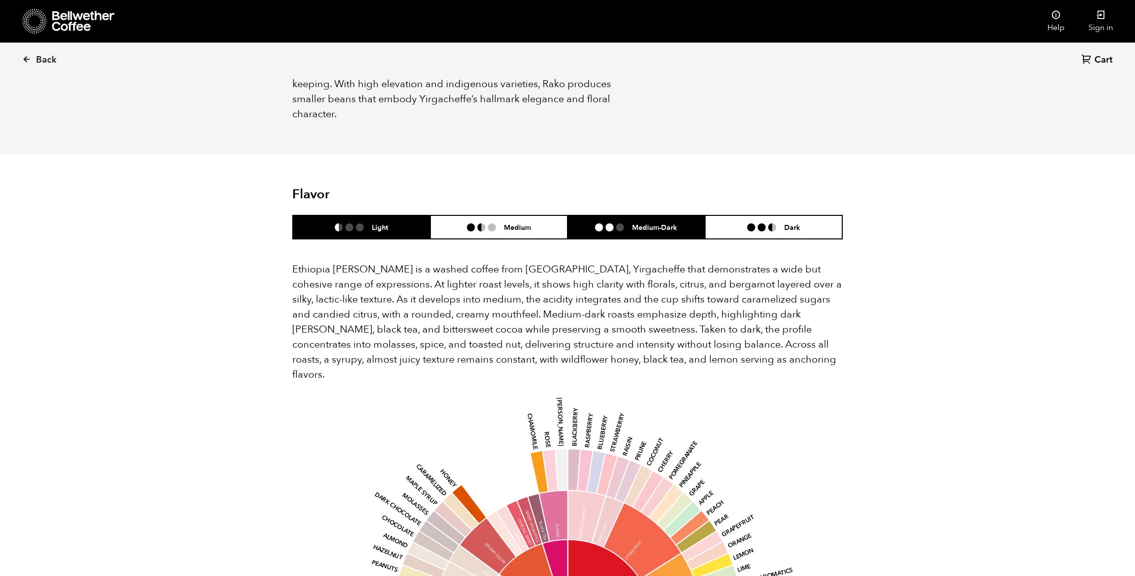
click at [610, 216] on li "Medium-Dark" at bounding box center [637, 227] width 138 height 24
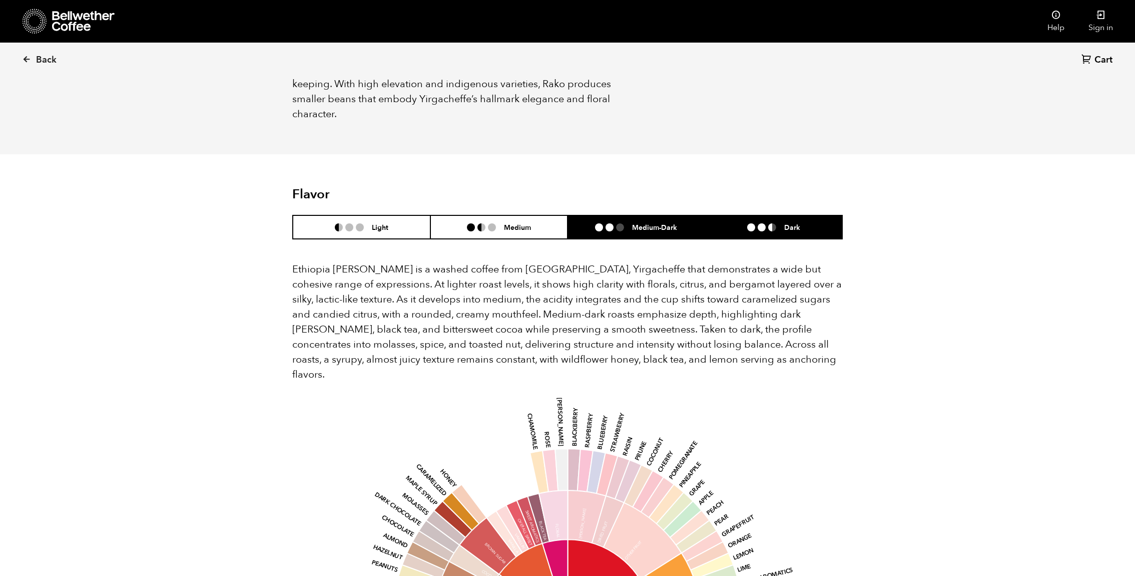
click at [734, 215] on li "Dark" at bounding box center [774, 227] width 138 height 24
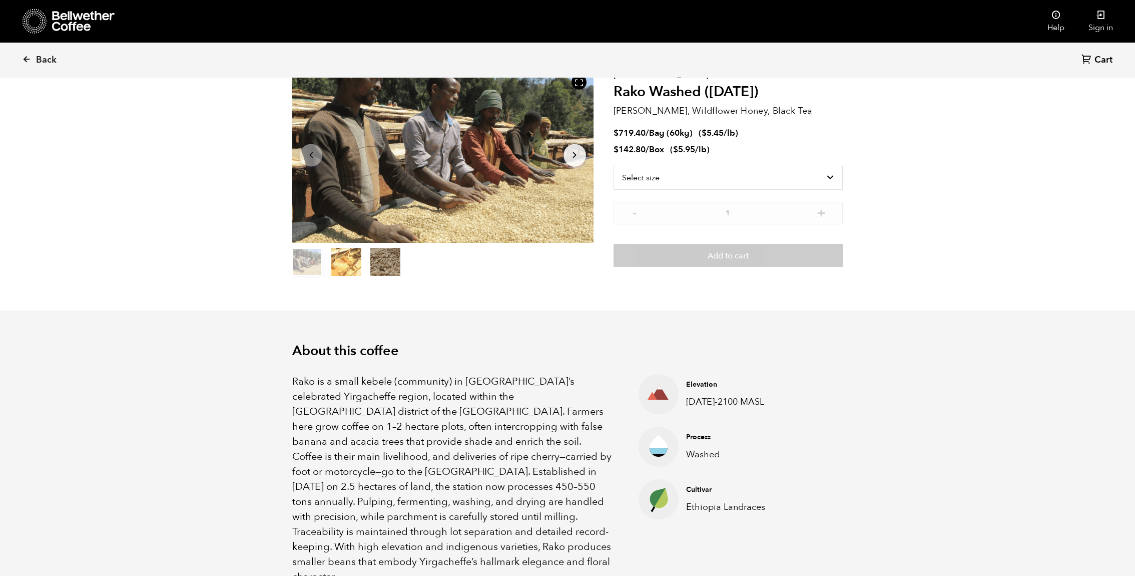
scroll to position [0, 0]
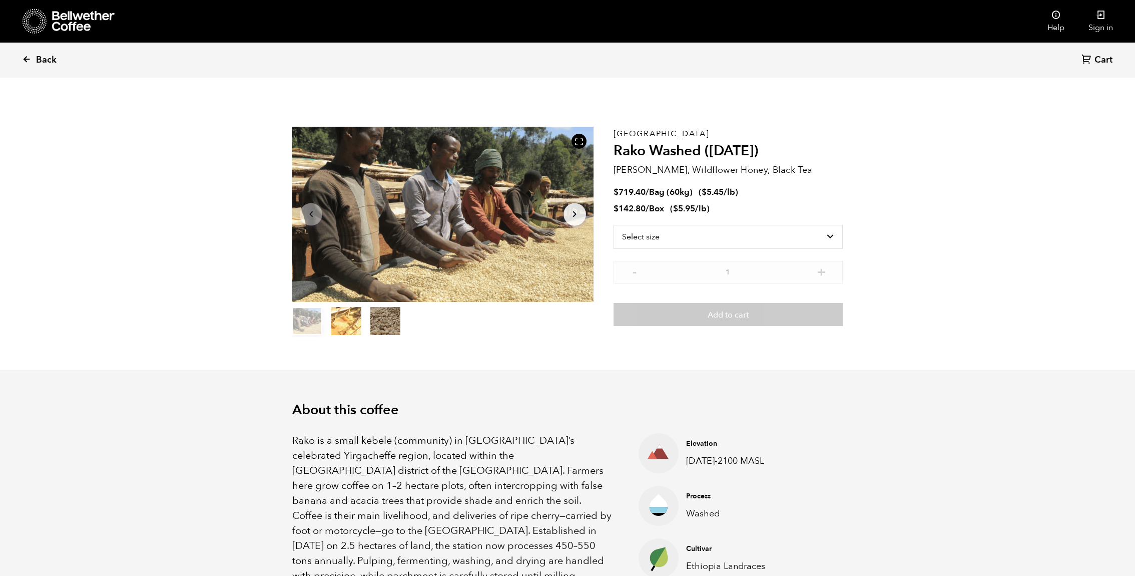
click at [28, 57] on icon at bounding box center [26, 59] width 9 height 9
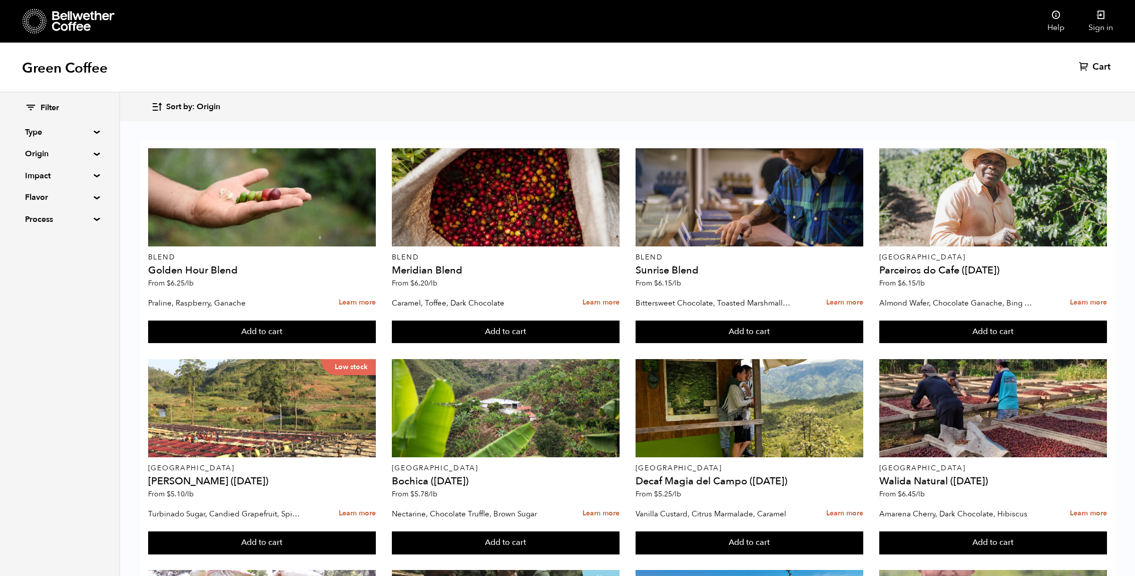
scroll to position [245, 0]
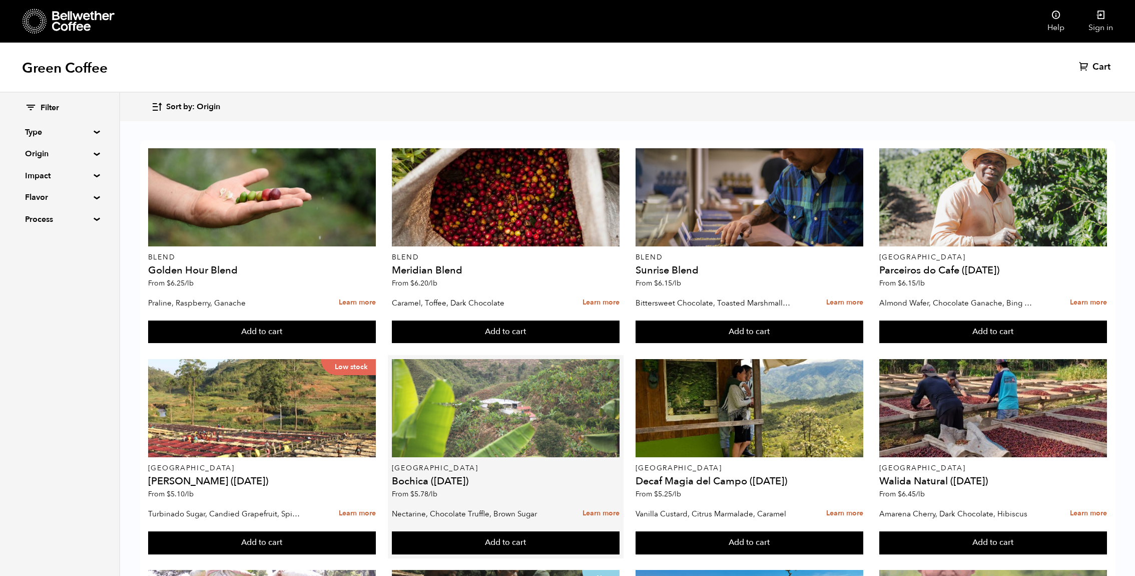
click at [517, 359] on div at bounding box center [506, 408] width 228 height 98
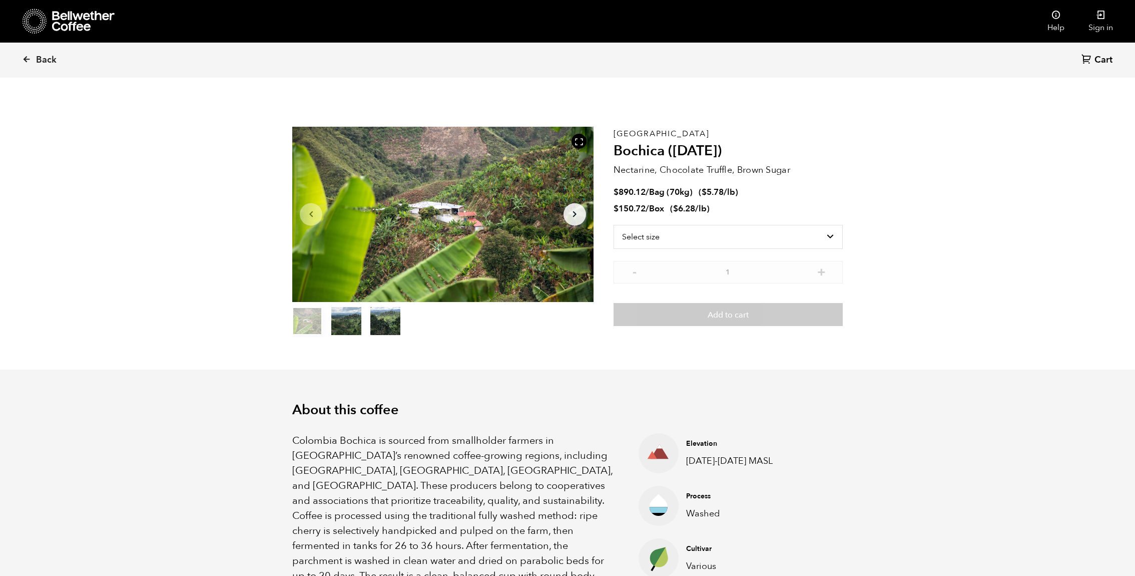
scroll to position [435, 533]
click at [764, 241] on select "Select size Bag (70kg) (154 lbs) Box (24 lbs)" at bounding box center [728, 237] width 229 height 24
select select "bag"
click at [614, 225] on select "Select size Bag (70kg) (154 lbs) Box (24 lbs)" at bounding box center [728, 237] width 229 height 24
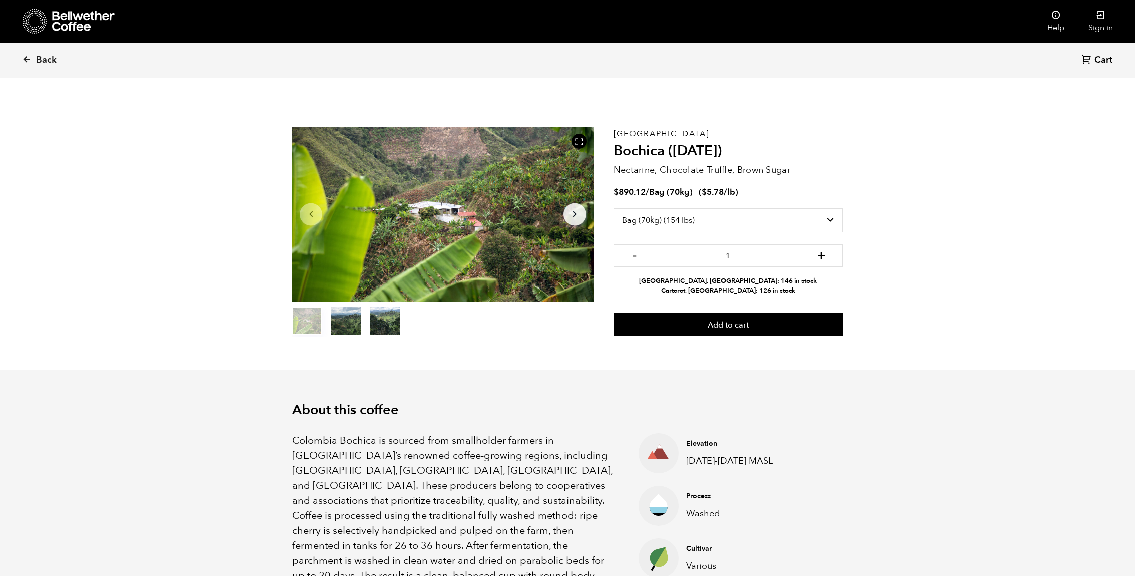
click at [820, 250] on button "+" at bounding box center [821, 254] width 13 height 10
type input "2"
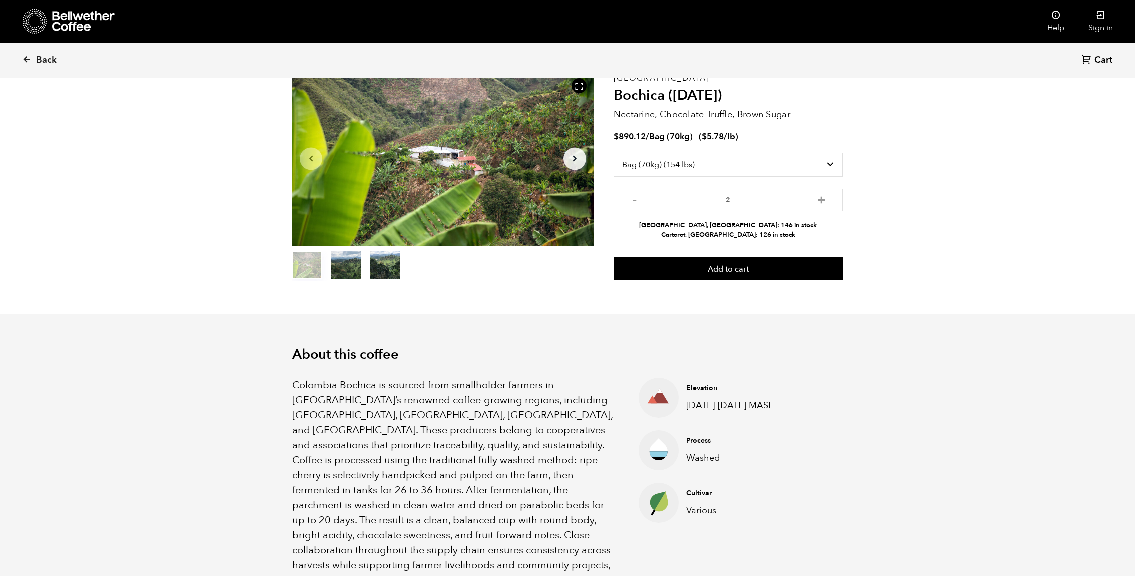
scroll to position [57, 0]
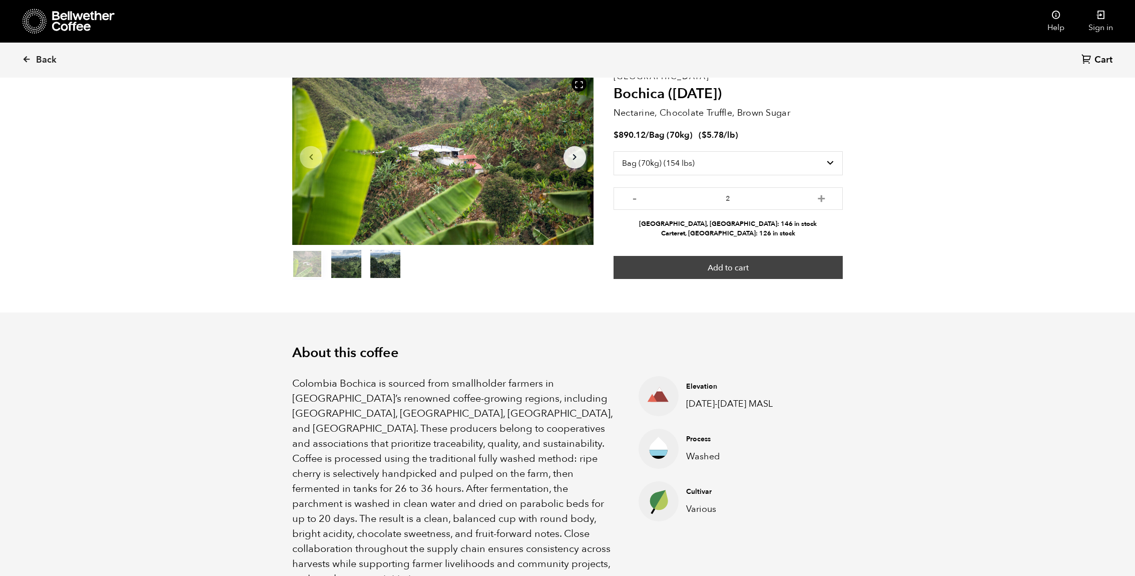
click at [767, 272] on button "Add to cart" at bounding box center [728, 267] width 229 height 23
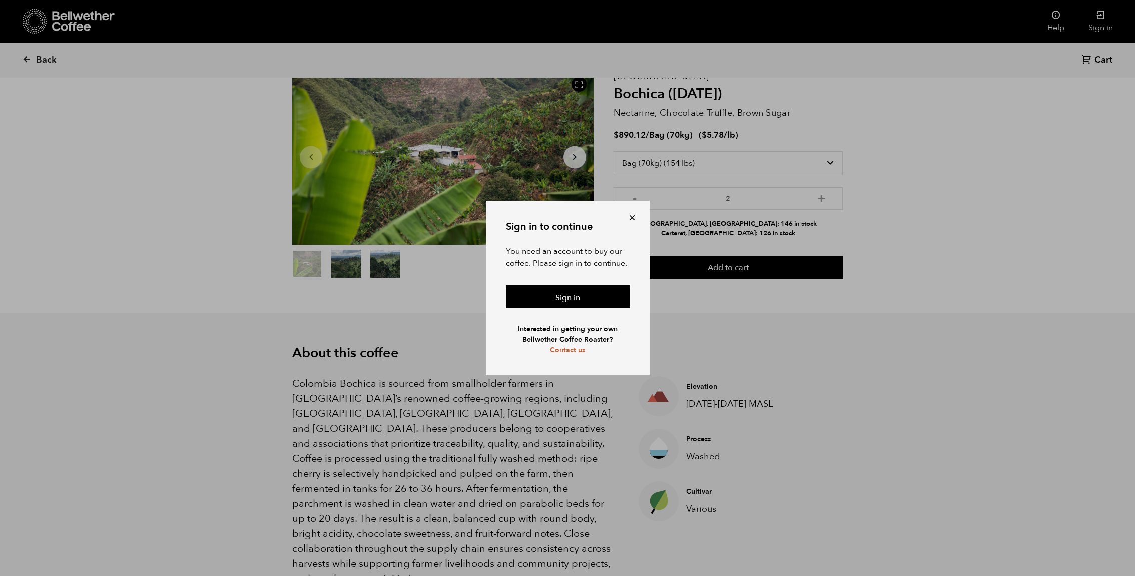
click at [634, 213] on button at bounding box center [632, 218] width 10 height 10
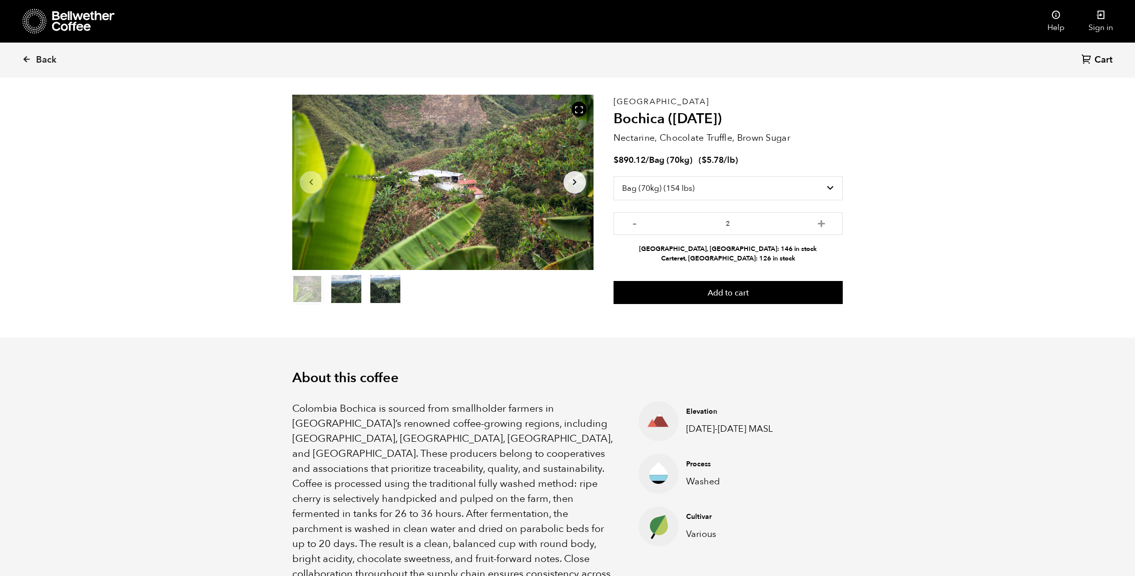
scroll to position [0, 0]
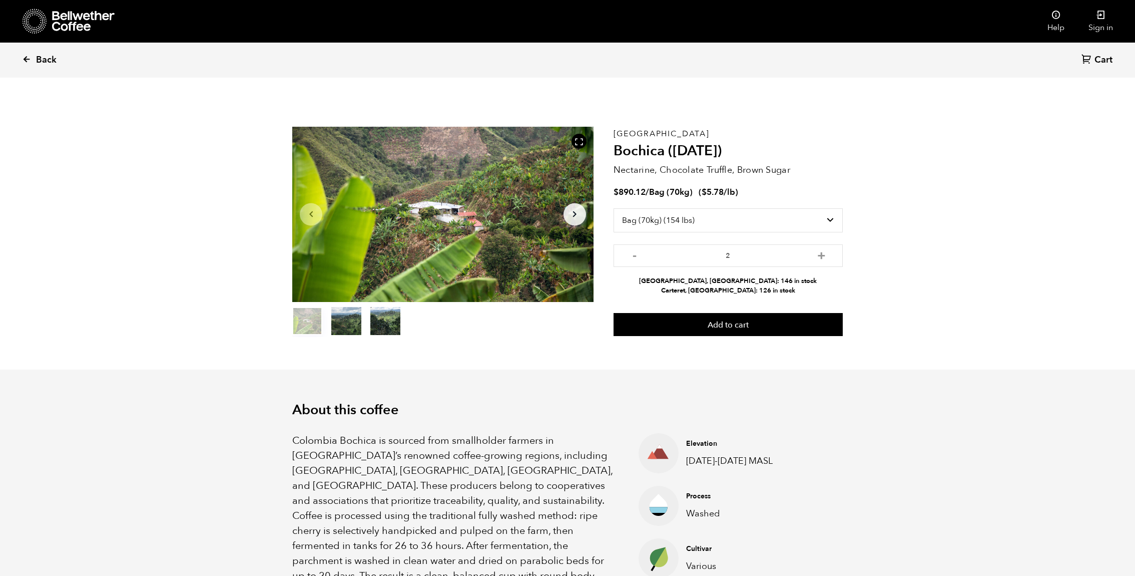
click at [41, 55] on span "Back" at bounding box center [46, 60] width 21 height 12
